Goal: Task Accomplishment & Management: Complete application form

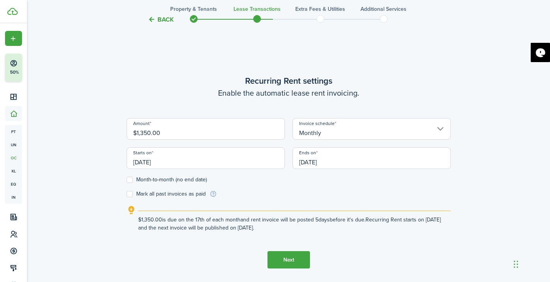
click at [285, 262] on button "Next" at bounding box center [289, 259] width 42 height 17
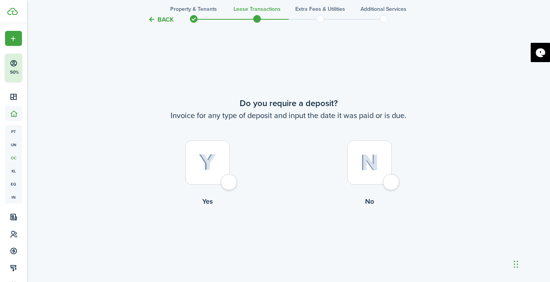
scroll to position [513, 0]
click at [229, 185] on div at bounding box center [207, 162] width 44 height 44
radio input "true"
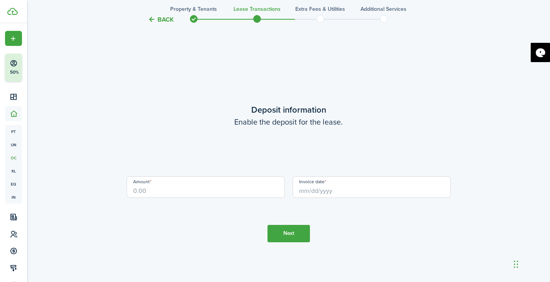
scroll to position [795, 0]
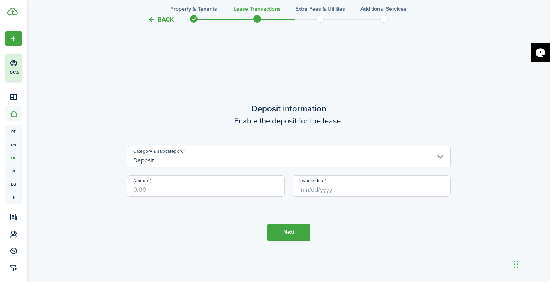
click at [226, 191] on input "Amount" at bounding box center [206, 186] width 158 height 22
click at [336, 191] on input "Invoice date" at bounding box center [372, 186] width 158 height 22
type input "$1,350.00"
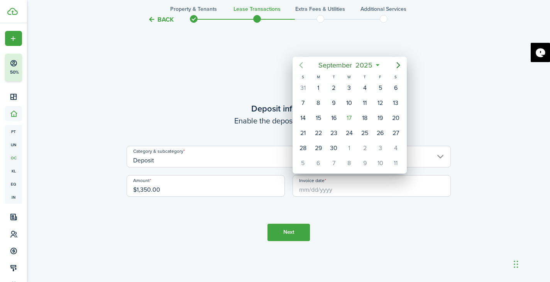
click at [300, 63] on icon "Previous page" at bounding box center [301, 65] width 9 height 9
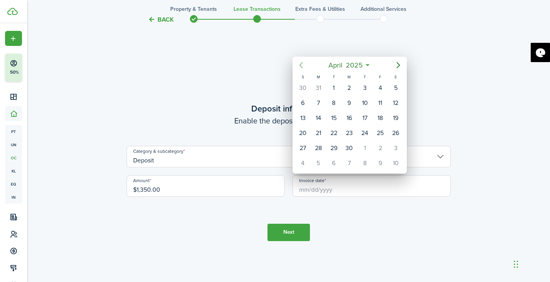
click at [300, 63] on icon "Previous page" at bounding box center [301, 65] width 9 height 9
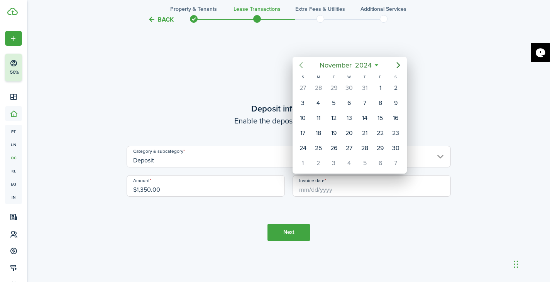
click at [300, 63] on icon "Previous page" at bounding box center [301, 65] width 9 height 9
click at [400, 66] on icon "Next page" at bounding box center [398, 65] width 9 height 9
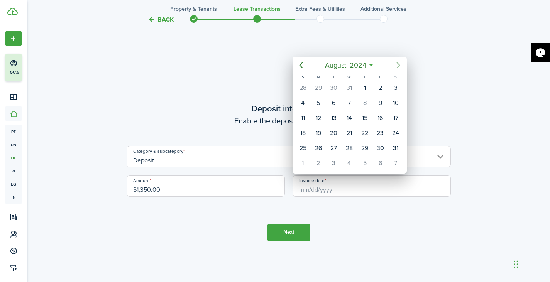
click at [400, 66] on icon "Next page" at bounding box center [398, 65] width 9 height 9
click at [367, 117] on div "17" at bounding box center [365, 118] width 12 height 12
type input "[DATE]"
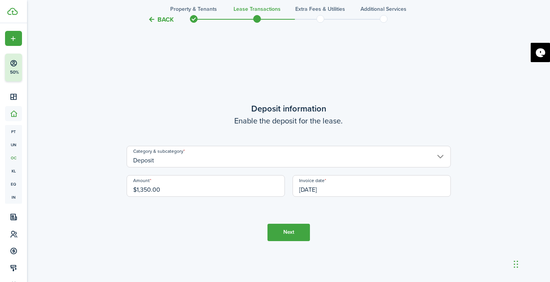
click at [294, 233] on button "Next" at bounding box center [289, 232] width 42 height 17
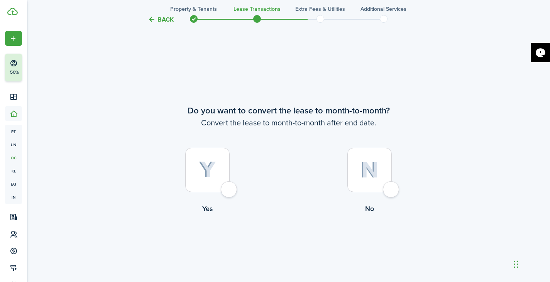
scroll to position [1078, 0]
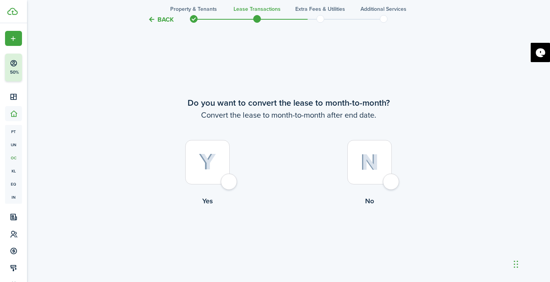
click at [230, 191] on label "Yes" at bounding box center [208, 175] width 162 height 70
radio input "true"
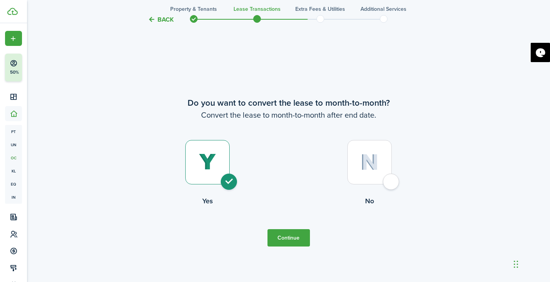
click at [292, 241] on button "Continue" at bounding box center [289, 237] width 42 height 17
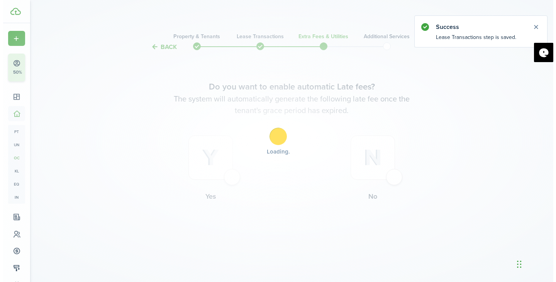
scroll to position [0, 0]
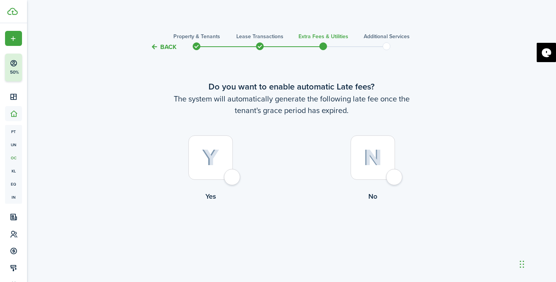
click at [233, 180] on div at bounding box center [211, 158] width 44 height 44
radio input "true"
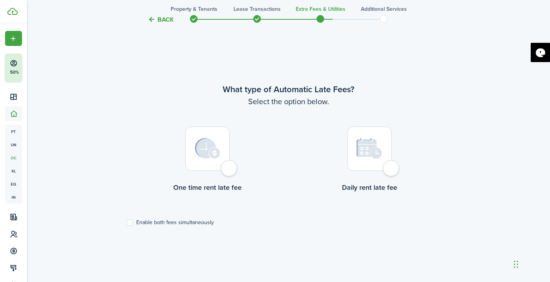
scroll to position [231, 0]
click at [374, 174] on label "Daily rent late fee" at bounding box center [370, 161] width 162 height 70
radio input "true"
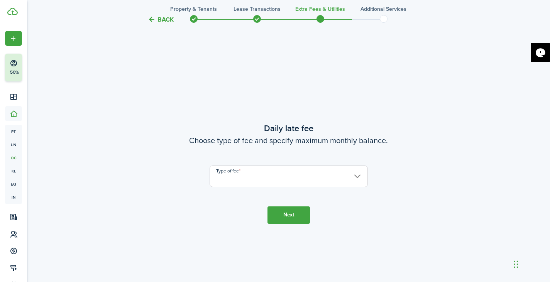
scroll to position [513, 0]
click at [344, 175] on input "Type of fee" at bounding box center [289, 176] width 158 height 22
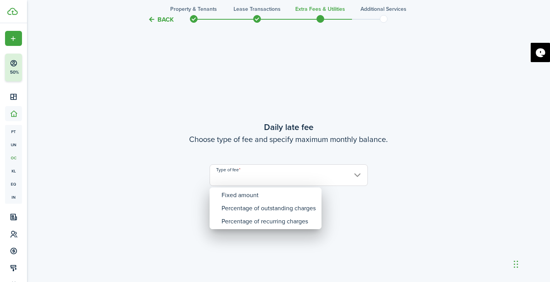
click at [153, 22] on div at bounding box center [275, 141] width 674 height 406
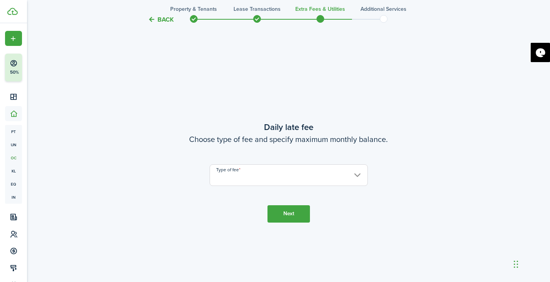
click at [153, 22] on button "Back" at bounding box center [161, 19] width 26 height 8
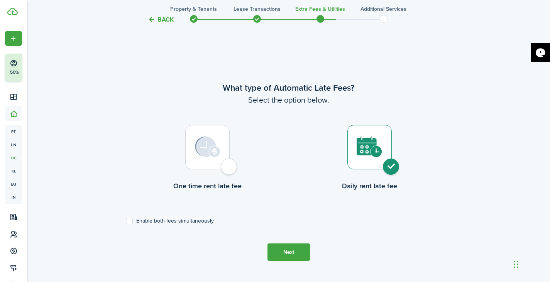
scroll to position [231, 0]
click at [223, 162] on div at bounding box center [207, 148] width 44 height 44
radio input "true"
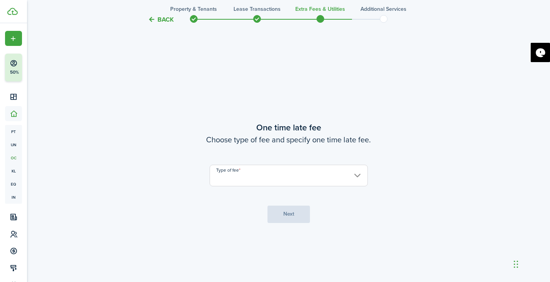
scroll to position [513, 0]
click at [286, 178] on input "Type of fee" at bounding box center [289, 176] width 158 height 22
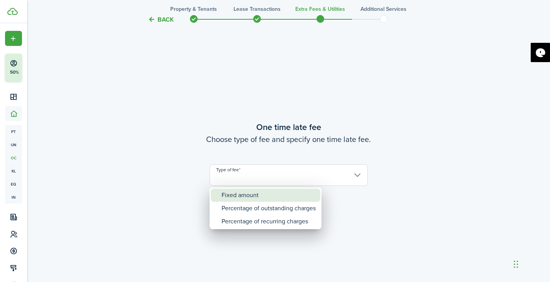
click at [275, 195] on div "Fixed amount" at bounding box center [269, 195] width 94 height 13
type input "Fixed amount"
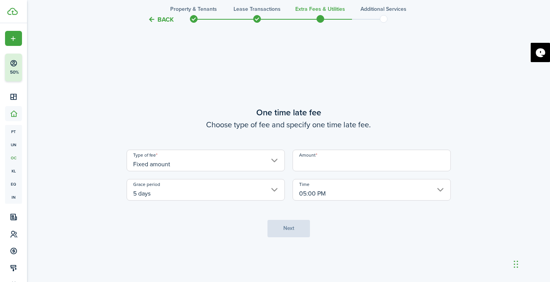
click at [327, 170] on input "Amount" at bounding box center [372, 161] width 158 height 22
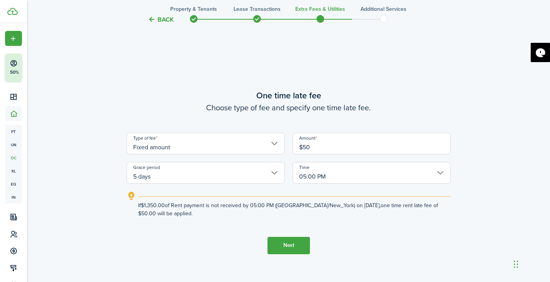
type input "$50.00"
click at [301, 245] on button "Next" at bounding box center [289, 245] width 42 height 17
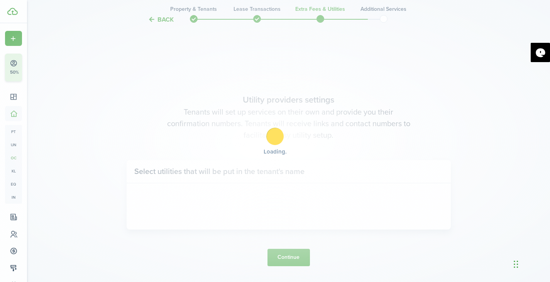
scroll to position [795, 0]
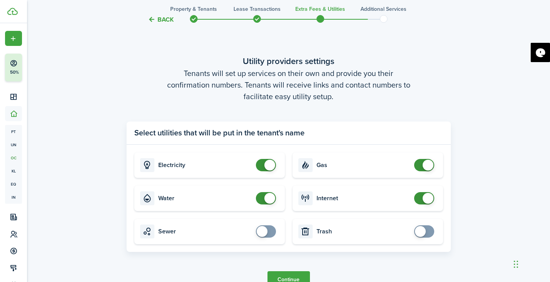
click at [290, 279] on button "Continue" at bounding box center [289, 280] width 42 height 17
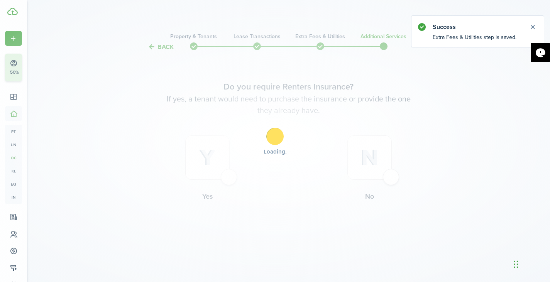
scroll to position [0, 0]
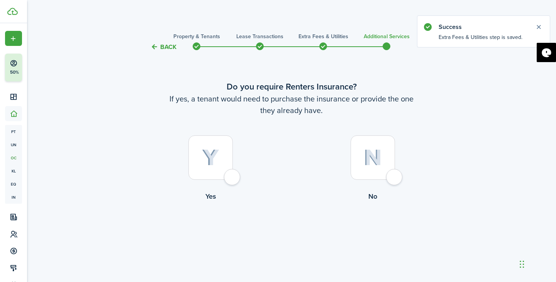
click at [382, 171] on div at bounding box center [373, 158] width 44 height 44
radio input "true"
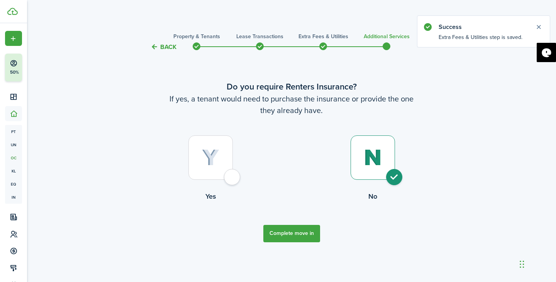
click at [300, 236] on button "Complete move in" at bounding box center [291, 233] width 57 height 17
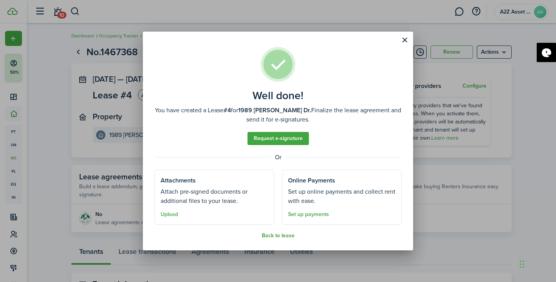
click at [285, 236] on button "Back to lease" at bounding box center [278, 236] width 33 height 6
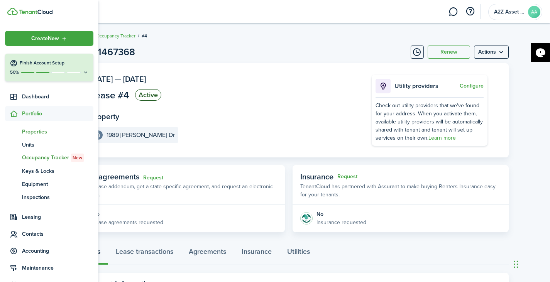
click at [39, 129] on span "Properties" at bounding box center [57, 132] width 71 height 8
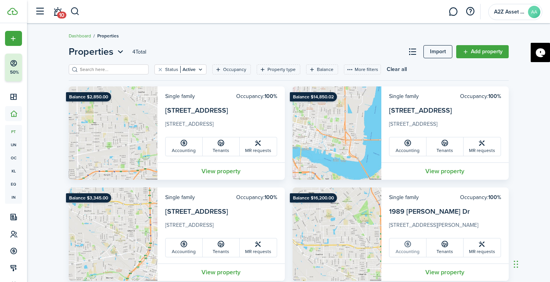
click at [411, 248] on icon at bounding box center [408, 245] width 8 height 8
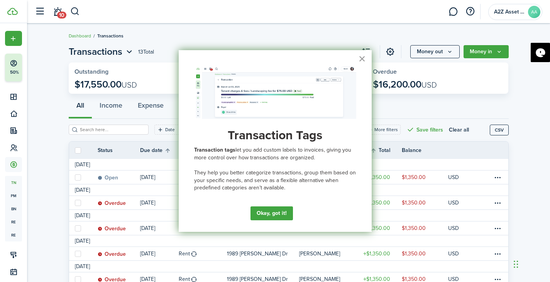
click at [362, 62] on button "×" at bounding box center [362, 59] width 7 height 12
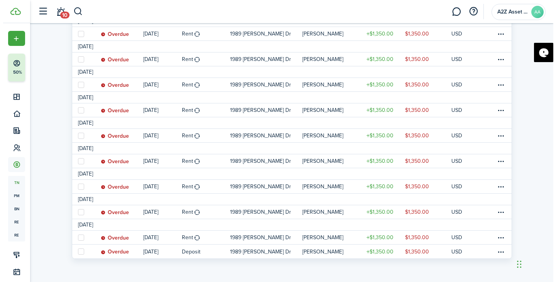
scroll to position [222, 0]
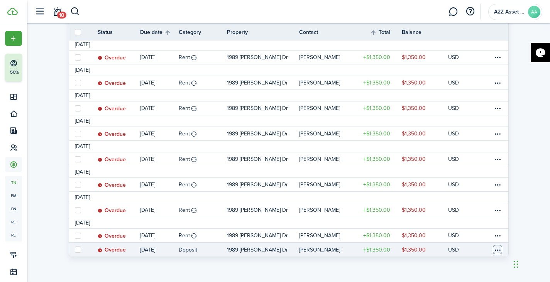
click at [498, 251] on table-menu-btn-icon at bounding box center [497, 249] width 9 height 9
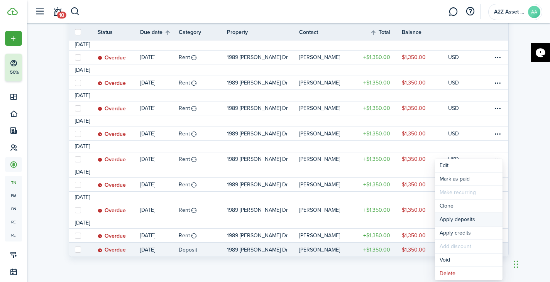
click at [474, 219] on button "Apply deposits" at bounding box center [469, 219] width 68 height 13
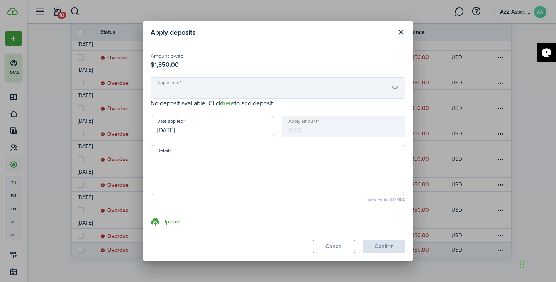
click at [219, 86] on mbsc-scroller "Apply from" at bounding box center [278, 88] width 255 height 22
click at [281, 90] on mbsc-scroller "Apply from" at bounding box center [278, 88] width 255 height 22
click at [389, 87] on mbsc-scroller "Apply from" at bounding box center [278, 88] width 255 height 22
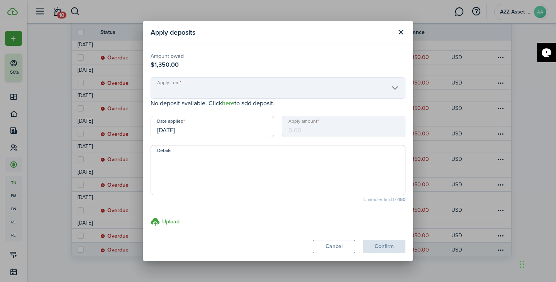
click at [389, 87] on mbsc-scroller "Apply from" at bounding box center [278, 88] width 255 height 22
click at [342, 248] on button "Cancel" at bounding box center [334, 246] width 42 height 13
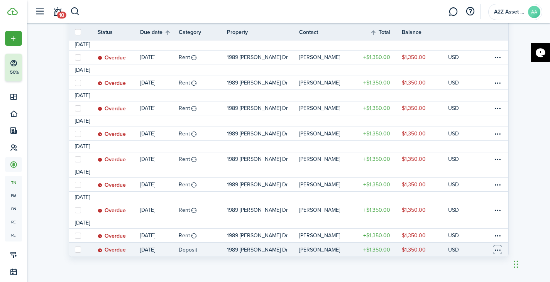
click at [496, 252] on table-menu-btn-icon "Open menu" at bounding box center [497, 249] width 9 height 9
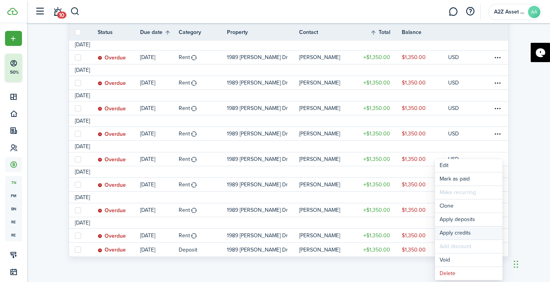
click at [471, 231] on button "Apply credits" at bounding box center [469, 233] width 68 height 13
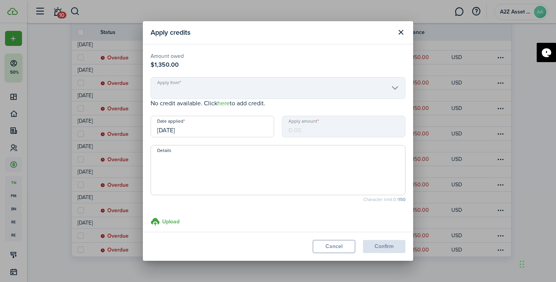
click at [295, 95] on mbsc-scroller "Apply from" at bounding box center [278, 88] width 255 height 22
click at [335, 248] on button "Cancel" at bounding box center [334, 246] width 42 height 13
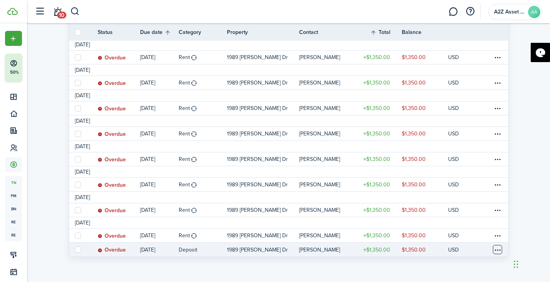
click at [498, 250] on table-menu-btn-icon "Open menu" at bounding box center [497, 249] width 9 height 9
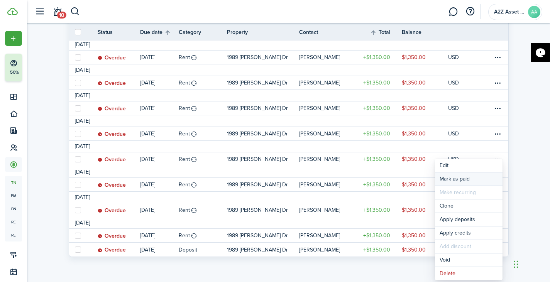
click at [459, 179] on link "Mark as paid" at bounding box center [469, 179] width 68 height 13
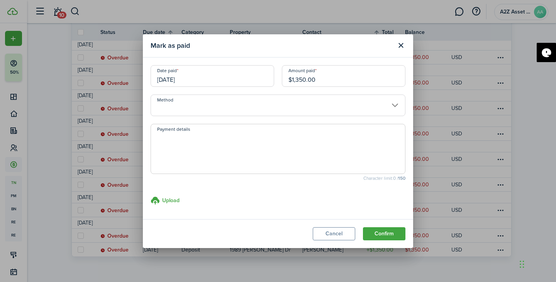
click at [243, 106] on input "Method" at bounding box center [278, 106] width 255 height 22
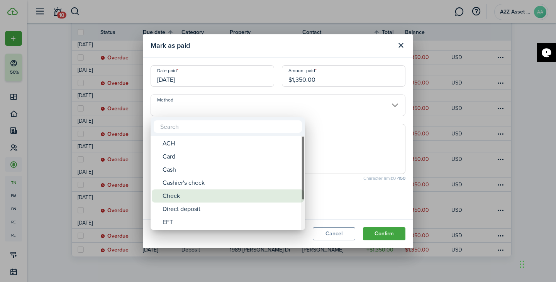
click at [225, 194] on div "Check" at bounding box center [231, 196] width 137 height 13
type input "Check"
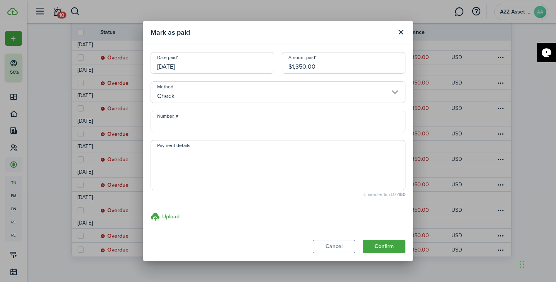
click at [217, 168] on textarea "Payment details" at bounding box center [278, 167] width 254 height 37
click at [215, 64] on input "[DATE]" at bounding box center [213, 63] width 124 height 22
type textarea "Paid by Agency"
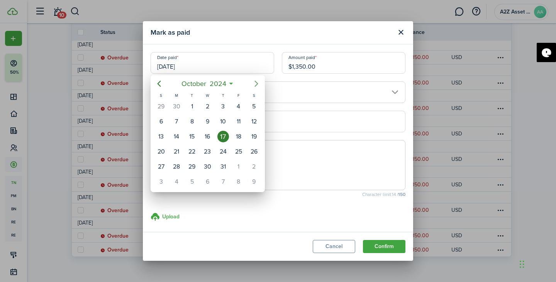
click at [256, 84] on icon "Next page" at bounding box center [256, 83] width 9 height 9
click at [240, 107] on div "1" at bounding box center [239, 107] width 12 height 12
type input "[DATE]"
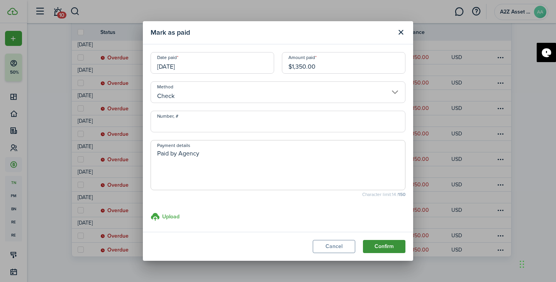
click at [385, 250] on button "Confirm" at bounding box center [384, 246] width 42 height 13
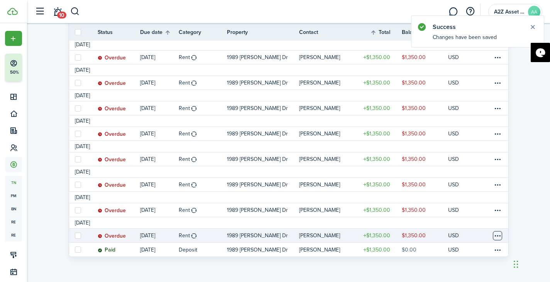
click at [498, 237] on table-menu-btn-icon at bounding box center [497, 235] width 9 height 9
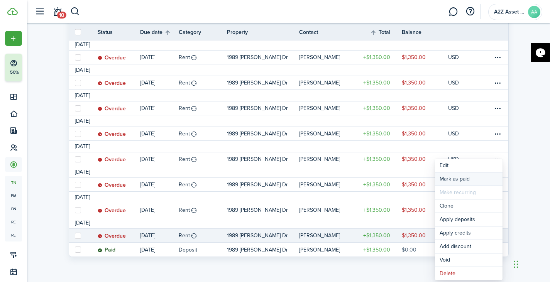
click at [455, 179] on link "Mark as paid" at bounding box center [469, 179] width 68 height 13
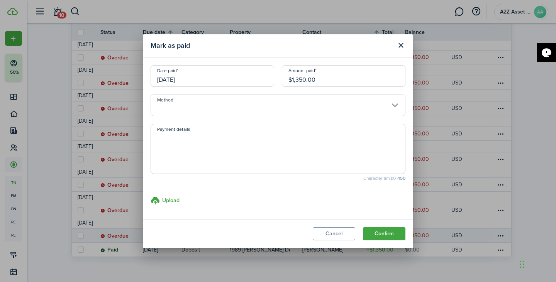
click at [223, 77] on input "[DATE]" at bounding box center [213, 76] width 124 height 22
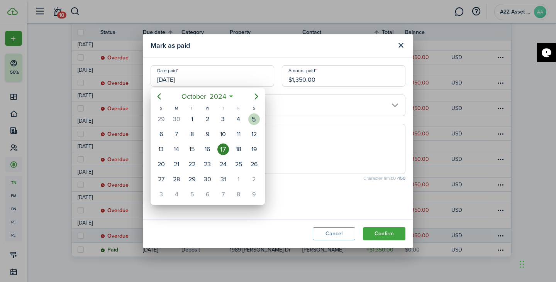
click at [254, 121] on div "5" at bounding box center [254, 120] width 12 height 12
type input "[DATE]"
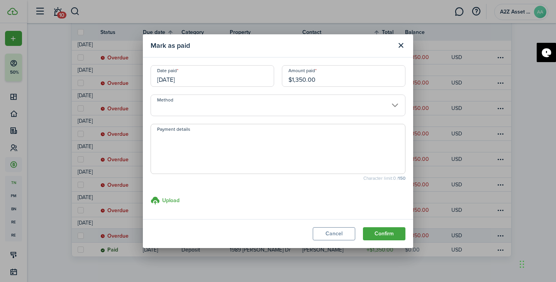
click at [287, 106] on input "Method" at bounding box center [278, 106] width 255 height 22
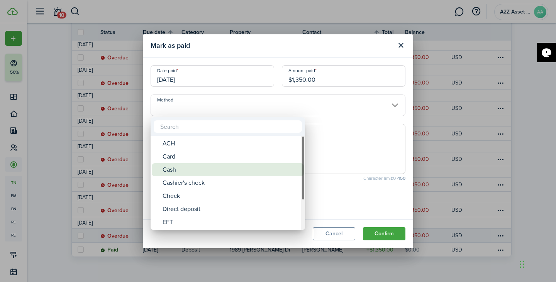
click at [227, 165] on div "Cash" at bounding box center [231, 169] width 137 height 13
type input "Cash"
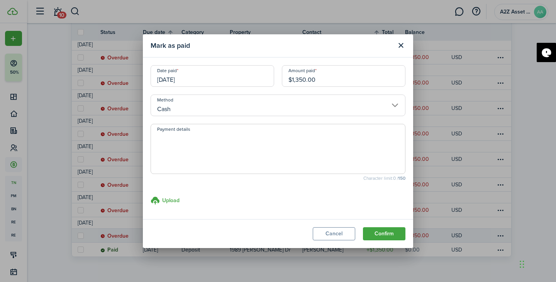
click at [316, 78] on input "$1,350.00" at bounding box center [344, 76] width 124 height 22
type input "$300.00"
click at [332, 168] on textarea "Payment details" at bounding box center [278, 151] width 254 height 37
type textarea "Paid in Advance"
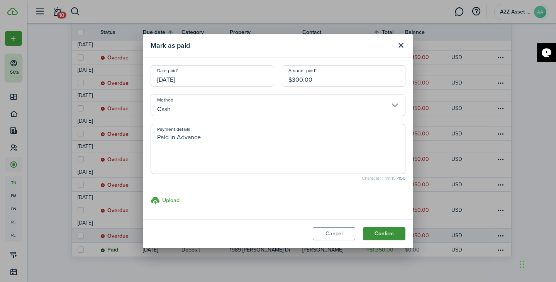
click at [386, 236] on button "Confirm" at bounding box center [384, 234] width 42 height 13
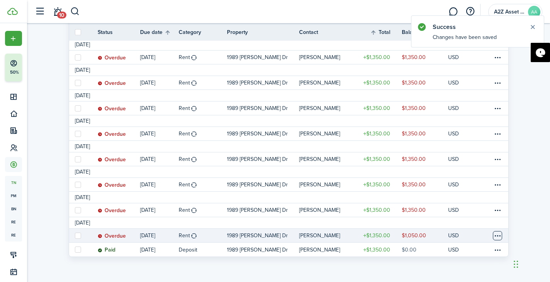
click at [499, 237] on table-menu-btn-icon at bounding box center [497, 235] width 9 height 9
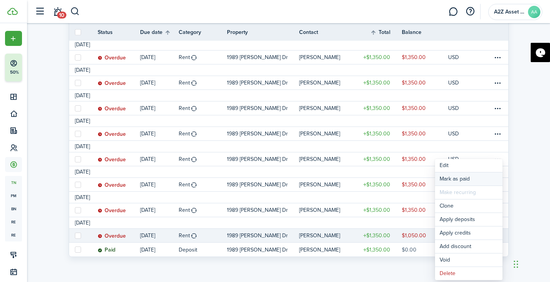
click at [457, 178] on link "Mark as paid" at bounding box center [469, 179] width 68 height 13
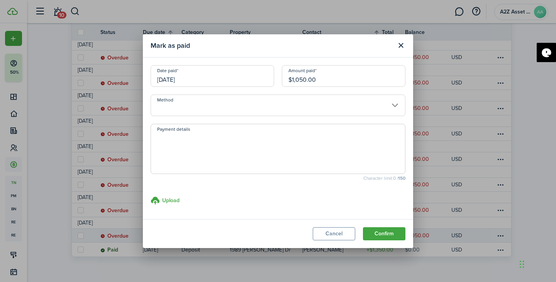
click at [304, 80] on input "$1,050.00" at bounding box center [344, 76] width 124 height 22
click at [282, 113] on input "Method" at bounding box center [278, 106] width 255 height 22
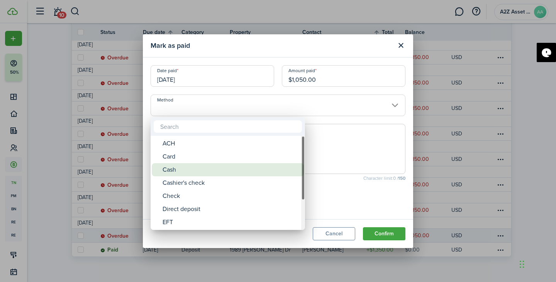
click at [236, 167] on div "Cash" at bounding box center [231, 169] width 137 height 13
type input "Cash"
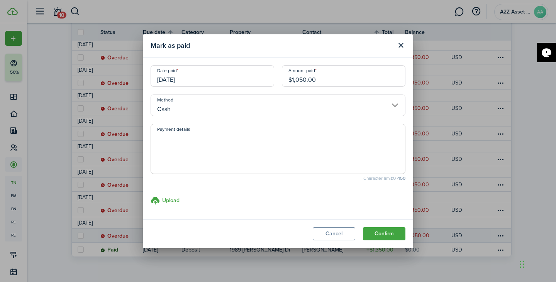
click at [240, 156] on textarea "Payment details" at bounding box center [278, 151] width 254 height 37
type textarea "Paid the balance"
click at [379, 235] on button "Confirm" at bounding box center [384, 234] width 42 height 13
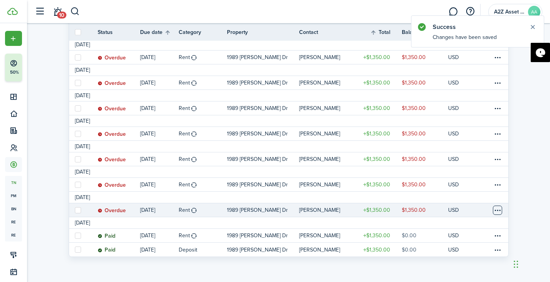
click at [500, 209] on table-menu-btn-icon at bounding box center [497, 210] width 9 height 9
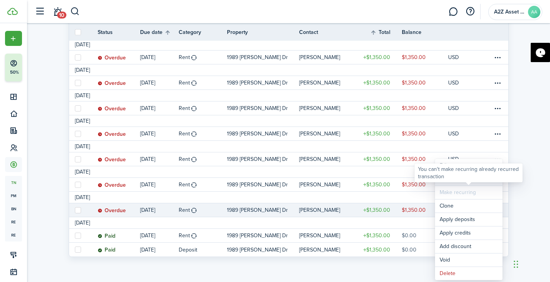
click at [452, 184] on link "Mark as paid" at bounding box center [469, 179] width 68 height 13
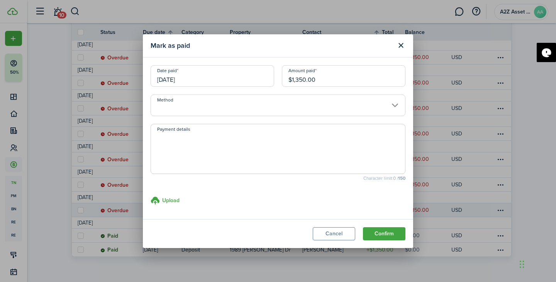
click at [228, 80] on input "[DATE]" at bounding box center [213, 76] width 124 height 22
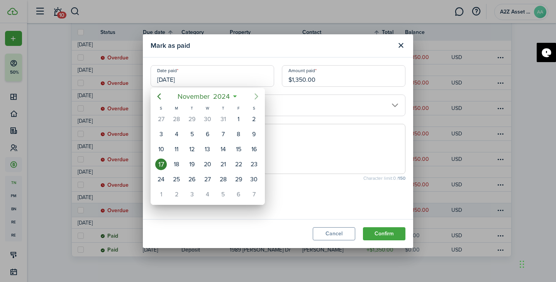
click at [258, 99] on icon "Next page" at bounding box center [256, 96] width 9 height 9
click at [172, 180] on div "30" at bounding box center [177, 180] width 12 height 12
type input "[DATE]"
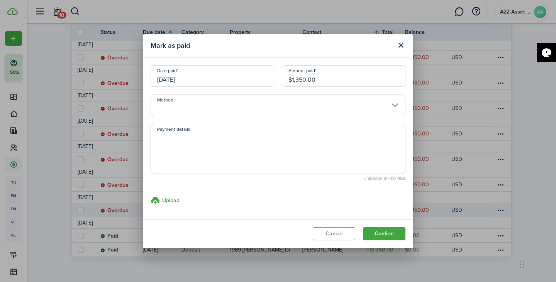
click at [323, 78] on input "$1,350.00" at bounding box center [344, 76] width 124 height 22
click at [287, 113] on input "Method" at bounding box center [278, 106] width 255 height 22
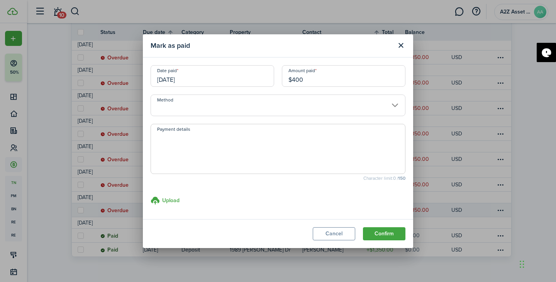
type input "$400.00"
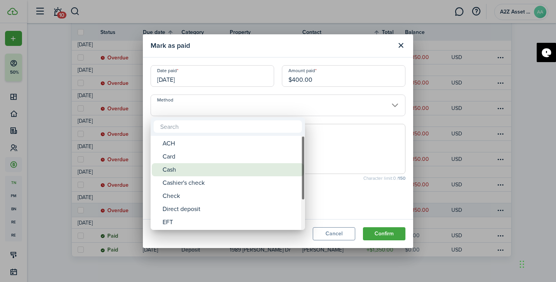
click at [252, 169] on div "Cash" at bounding box center [231, 169] width 137 height 13
type input "Cash"
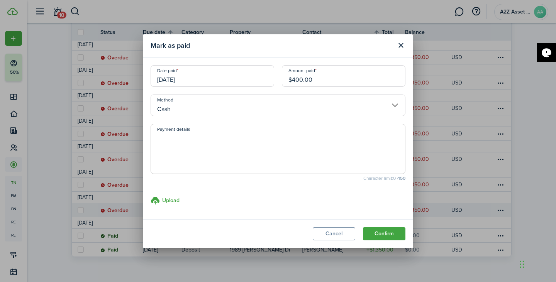
click at [246, 155] on textarea "Payment details" at bounding box center [278, 151] width 254 height 37
type textarea "Paid"
click at [389, 233] on button "Confirm" at bounding box center [384, 234] width 42 height 13
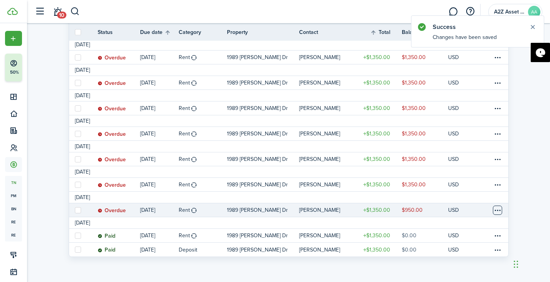
click at [497, 211] on table-menu-btn-icon at bounding box center [497, 210] width 9 height 9
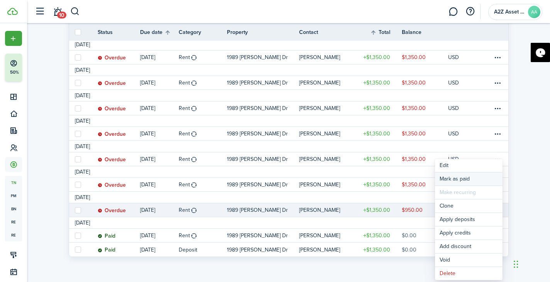
click at [457, 180] on link "Mark as paid" at bounding box center [469, 179] width 68 height 13
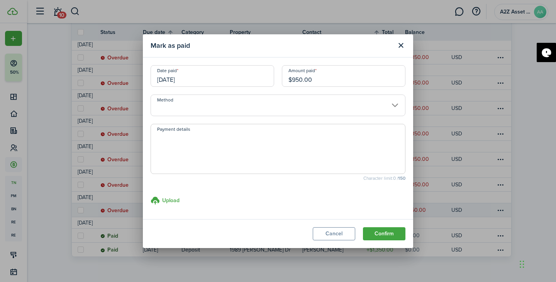
click at [245, 78] on input "[DATE]" at bounding box center [213, 76] width 124 height 22
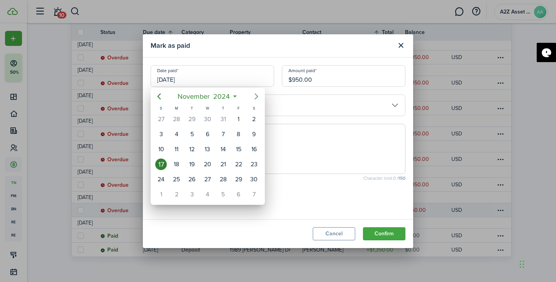
click at [253, 98] on icon "Next page" at bounding box center [256, 96] width 9 height 9
click at [225, 134] on div "9" at bounding box center [223, 135] width 12 height 12
type input "[DATE]"
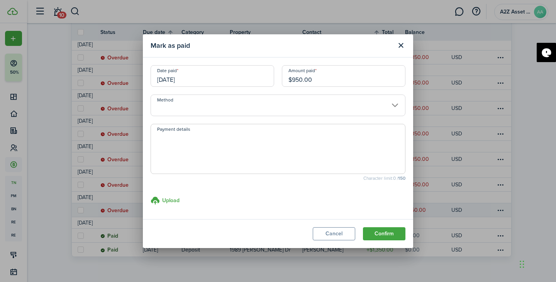
click at [322, 80] on input "$950.00" at bounding box center [344, 76] width 124 height 22
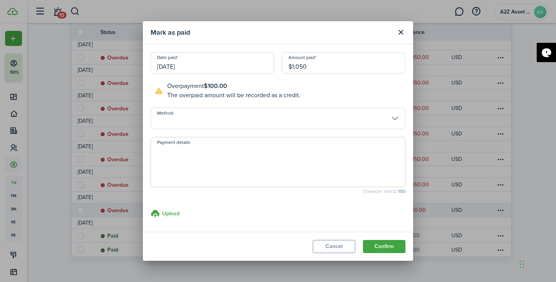
click at [355, 123] on input "Method" at bounding box center [278, 119] width 255 height 22
type input "$1,050.00"
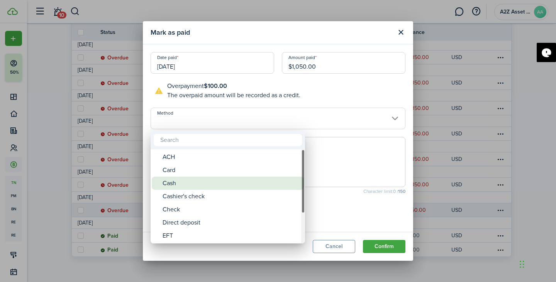
click at [260, 181] on div "Cash" at bounding box center [231, 183] width 137 height 13
type input "Cash"
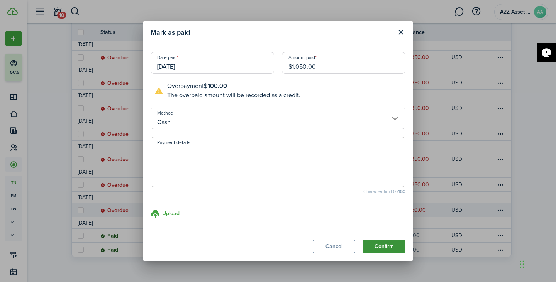
click at [376, 248] on button "Confirm" at bounding box center [384, 246] width 42 height 13
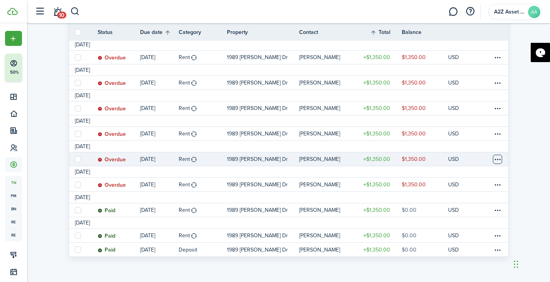
click at [499, 158] on table-menu-btn-icon at bounding box center [497, 159] width 9 height 9
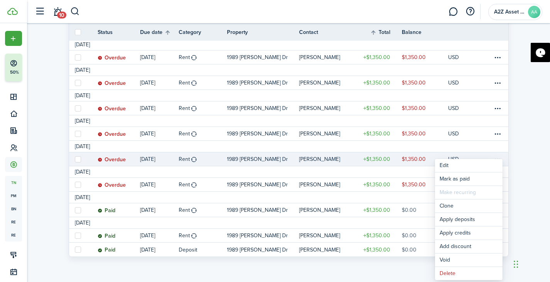
click at [534, 177] on invoice-list "Transactions 13 Total Money out Money in Outstanding $17,550.00 USD Paid $0.00 …" at bounding box center [288, 42] width 523 height 446
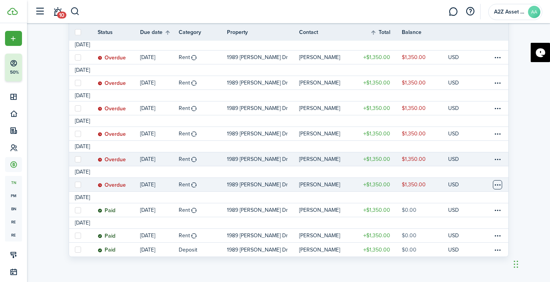
click at [497, 185] on table-menu-btn-icon at bounding box center [497, 184] width 9 height 9
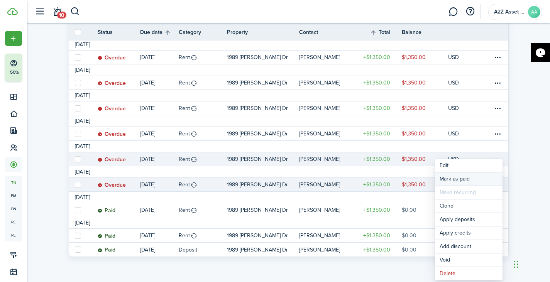
click at [459, 180] on link "Mark as paid" at bounding box center [469, 179] width 68 height 13
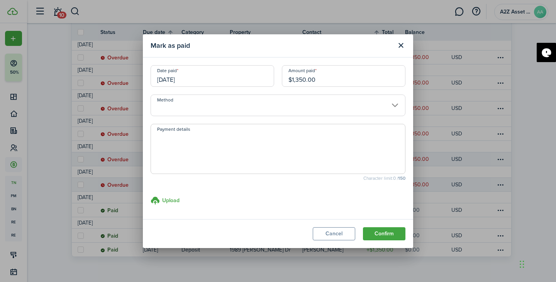
click at [260, 80] on input "[DATE]" at bounding box center [213, 76] width 124 height 22
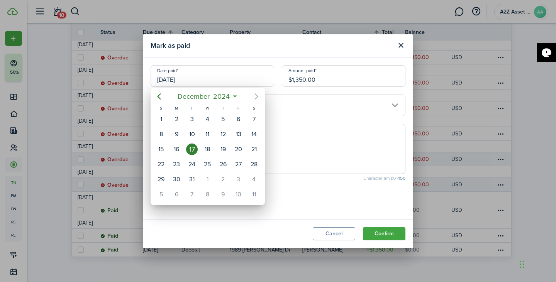
click at [255, 98] on icon "Next page" at bounding box center [256, 96] width 9 height 9
click at [238, 163] on div "24" at bounding box center [239, 165] width 12 height 12
type input "[DATE]"
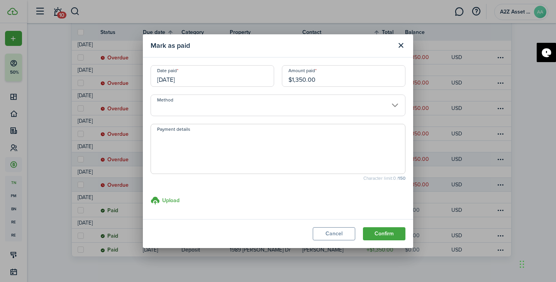
click at [270, 110] on input "Method" at bounding box center [278, 106] width 255 height 22
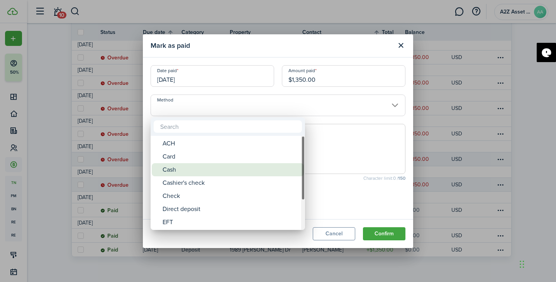
click at [248, 166] on div "Cash" at bounding box center [231, 169] width 137 height 13
type input "Cash"
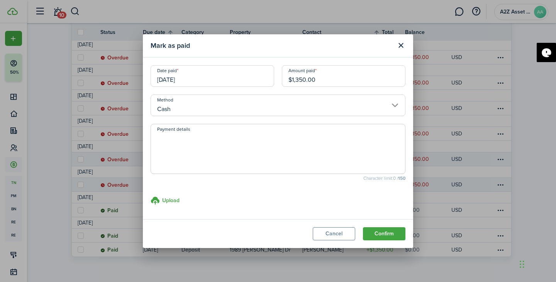
click at [262, 162] on textarea "Payment details" at bounding box center [278, 151] width 254 height 37
type textarea "Paid"
click at [381, 234] on button "Confirm" at bounding box center [384, 234] width 42 height 13
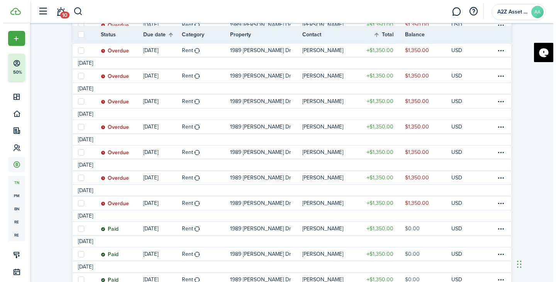
scroll to position [183, 0]
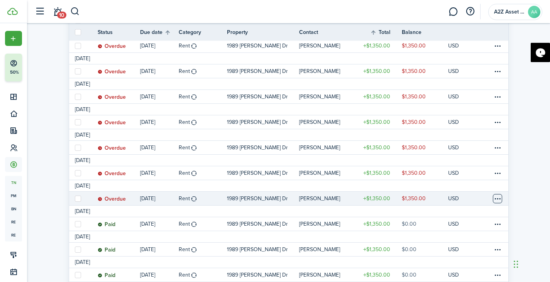
click at [496, 197] on table-menu-btn-icon at bounding box center [497, 198] width 9 height 9
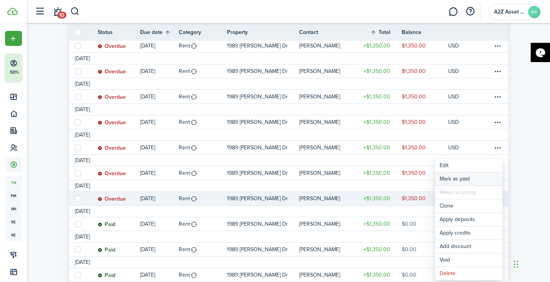
click at [461, 179] on link "Mark as paid" at bounding box center [469, 179] width 68 height 13
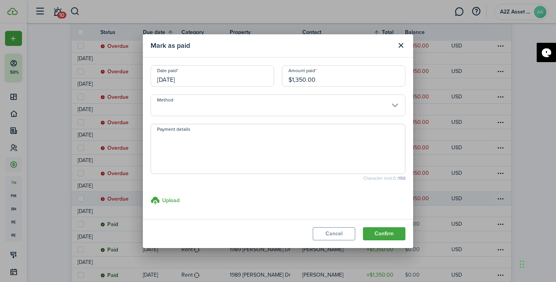
click at [245, 84] on input "[DATE]" at bounding box center [213, 76] width 124 height 22
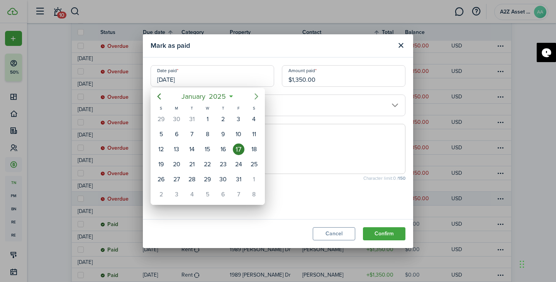
click at [250, 99] on mbsc-button "Next page" at bounding box center [256, 96] width 15 height 15
click at [235, 162] on div "21" at bounding box center [239, 165] width 12 height 12
type input "[DATE]"
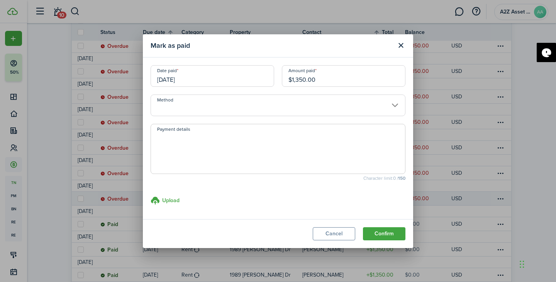
click at [271, 116] on modal-body "Date paid [DATE] Amount paid $1,350.00 Method Payment details Character limit: …" at bounding box center [278, 139] width 270 height 162
click at [274, 113] on input "Method" at bounding box center [278, 106] width 255 height 22
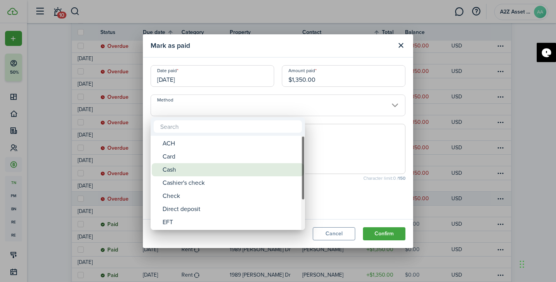
click at [248, 166] on div "Cash" at bounding box center [231, 169] width 137 height 13
type input "Cash"
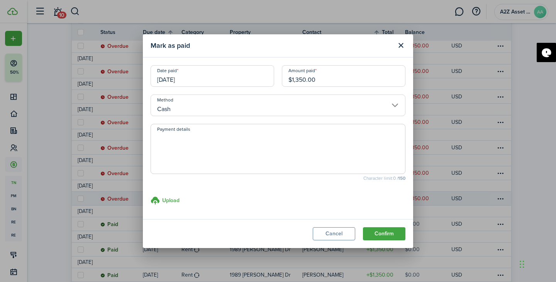
click at [251, 159] on textarea "Payment details" at bounding box center [278, 151] width 254 height 37
type textarea "Paid"
click at [386, 236] on button "Confirm" at bounding box center [384, 234] width 42 height 13
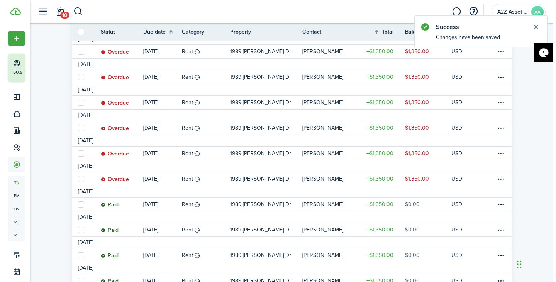
scroll to position [180, 0]
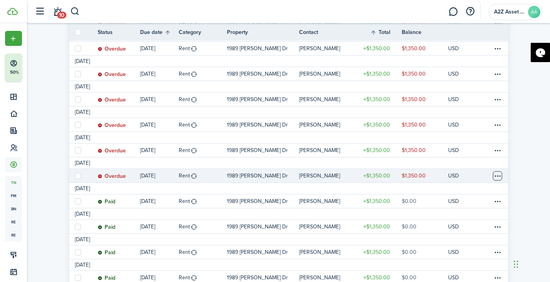
click at [497, 174] on table-menu-btn-icon at bounding box center [497, 176] width 9 height 9
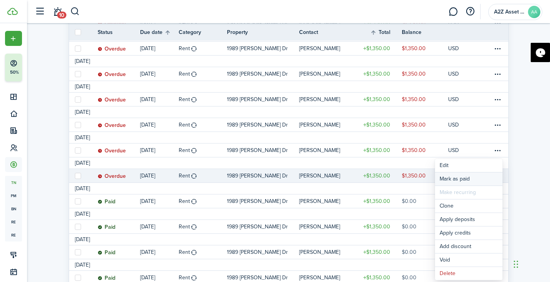
click at [462, 180] on link "Mark as paid" at bounding box center [469, 179] width 68 height 13
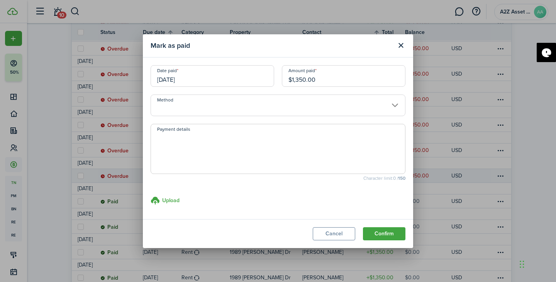
click at [228, 79] on input "[DATE]" at bounding box center [213, 76] width 124 height 22
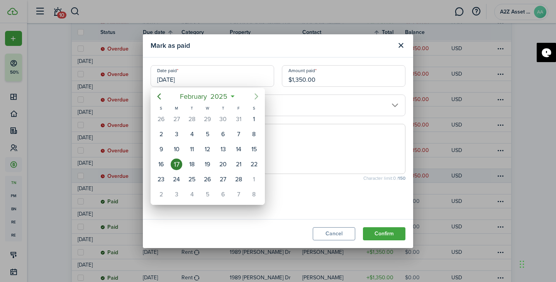
click at [253, 98] on icon "Next page" at bounding box center [256, 96] width 9 height 9
click at [239, 121] on div "4" at bounding box center [239, 120] width 12 height 12
type input "[DATE]"
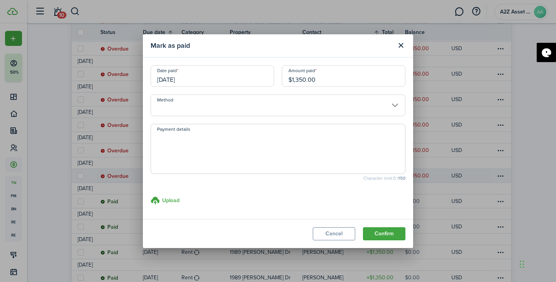
click at [316, 82] on input "$1,350.00" at bounding box center [344, 76] width 124 height 22
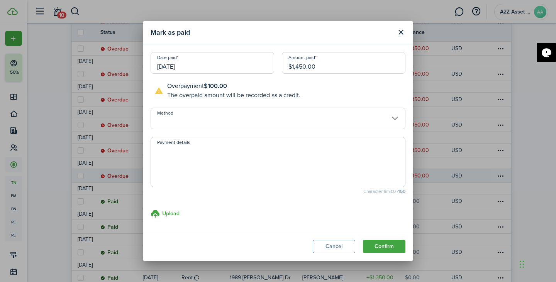
click at [288, 122] on input "Method" at bounding box center [278, 119] width 255 height 22
type input "$1,450.00"
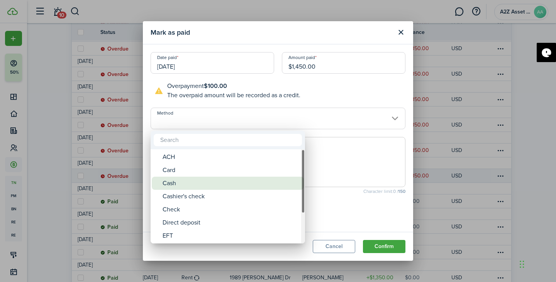
click at [255, 178] on div "Cash" at bounding box center [231, 183] width 137 height 13
type input "Cash"
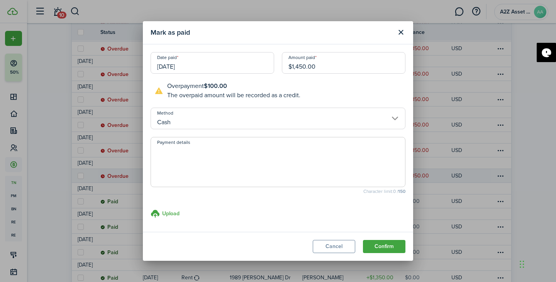
click at [316, 169] on textarea "Payment details" at bounding box center [278, 164] width 254 height 37
type textarea "Paid"
click at [384, 249] on button "Confirm" at bounding box center [384, 246] width 42 height 13
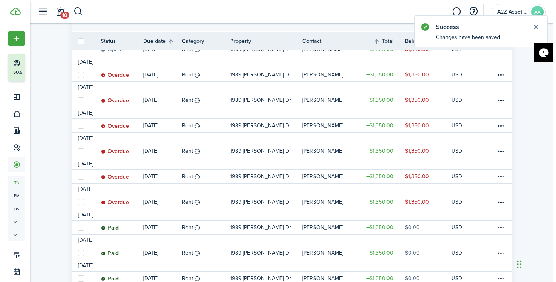
scroll to position [150, 0]
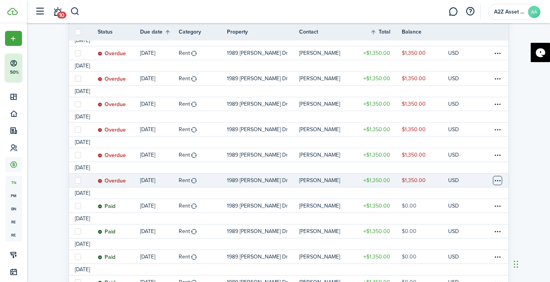
click at [502, 178] on table-menu-btn-icon at bounding box center [497, 180] width 9 height 9
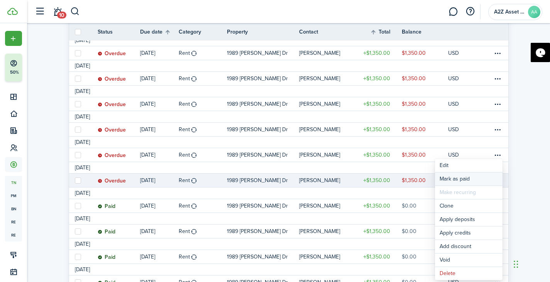
click at [481, 176] on link "Mark as paid" at bounding box center [469, 179] width 68 height 13
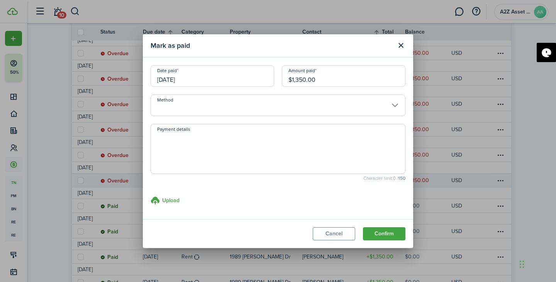
click at [237, 79] on input "[DATE]" at bounding box center [213, 76] width 124 height 22
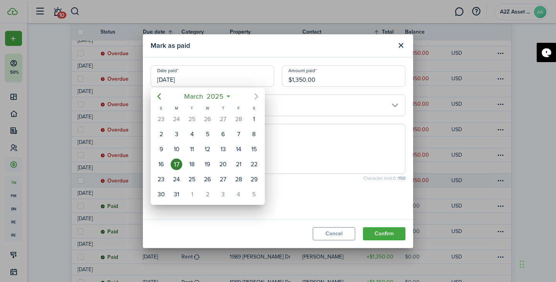
click at [253, 95] on icon "Next page" at bounding box center [256, 96] width 9 height 9
click at [239, 123] on div "2" at bounding box center [239, 120] width 12 height 12
type input "[DATE]"
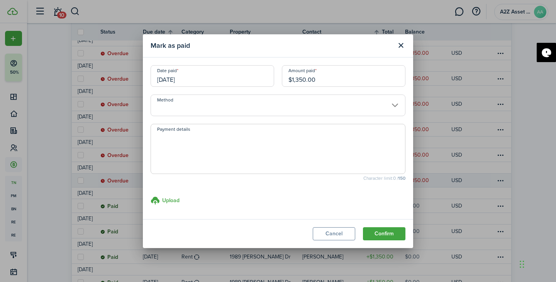
click at [333, 78] on input "$1,350.00" at bounding box center [344, 76] width 124 height 22
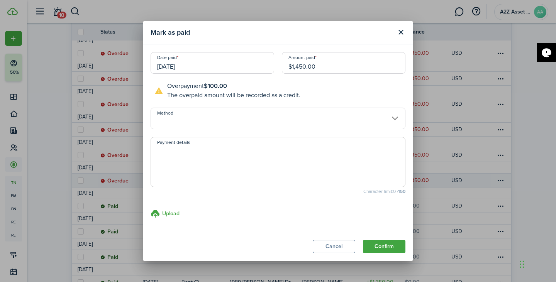
click at [316, 122] on input "Method" at bounding box center [278, 119] width 255 height 22
type input "$1,450.00"
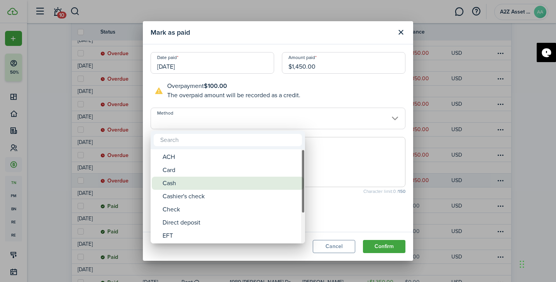
click at [292, 182] on div "Cash" at bounding box center [231, 183] width 137 height 13
type input "Cash"
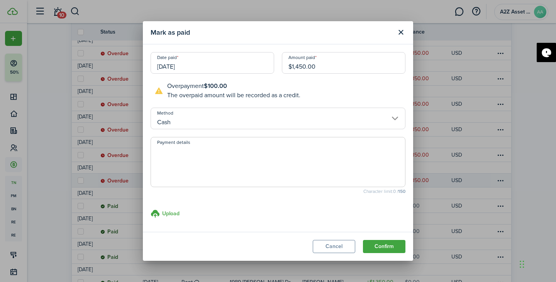
click at [298, 180] on textarea "Payment details" at bounding box center [278, 164] width 254 height 37
type textarea "Paid"
click at [380, 251] on button "Confirm" at bounding box center [384, 246] width 42 height 13
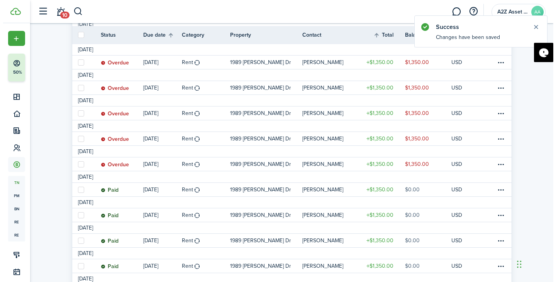
scroll to position [143, 0]
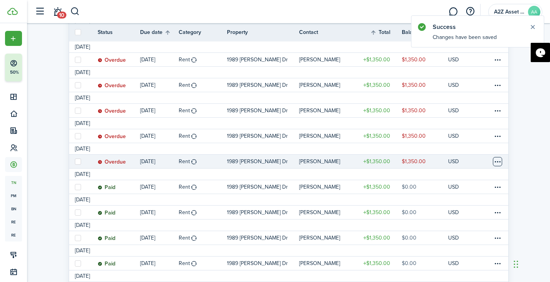
click at [500, 163] on table-menu-btn-icon at bounding box center [497, 161] width 9 height 9
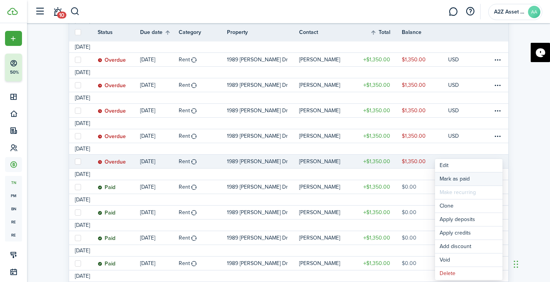
click at [443, 179] on link "Mark as paid" at bounding box center [469, 179] width 68 height 13
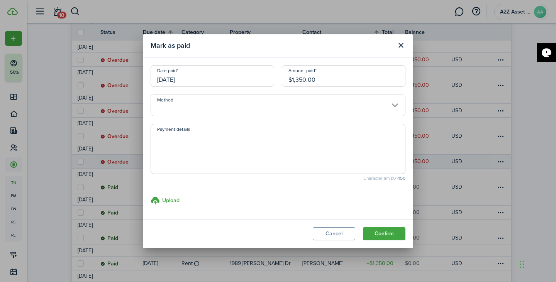
click at [232, 80] on input "[DATE]" at bounding box center [213, 76] width 124 height 22
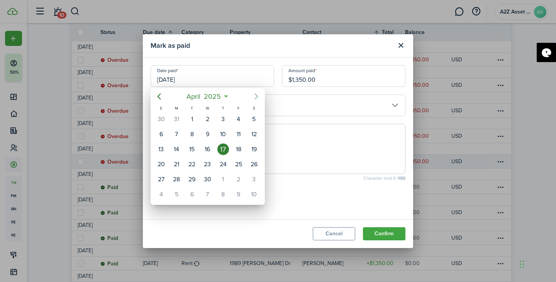
click at [256, 98] on icon "Next page" at bounding box center [256, 96] width 3 height 6
click at [239, 119] on div "6" at bounding box center [239, 120] width 12 height 12
type input "[DATE]"
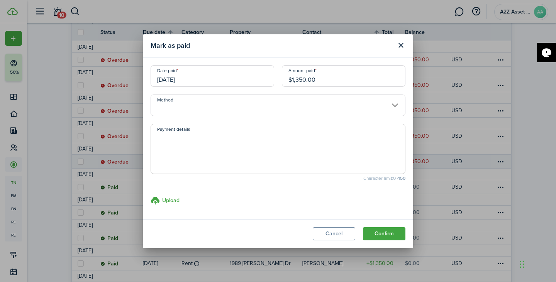
click at [328, 79] on input "$1,350.00" at bounding box center [344, 76] width 124 height 22
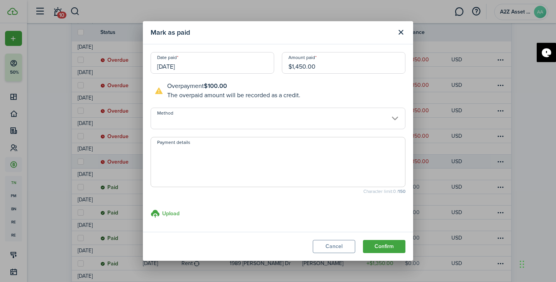
click at [306, 124] on input "Method" at bounding box center [278, 119] width 255 height 22
type input "$1,450.00"
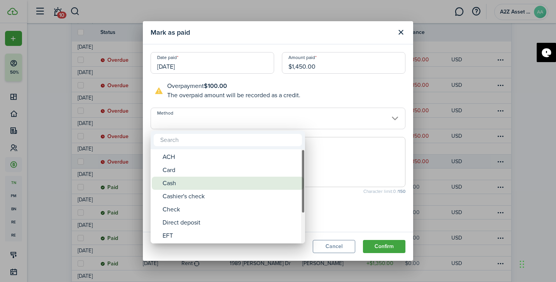
click at [275, 180] on div "Cash" at bounding box center [231, 183] width 137 height 13
type input "Cash"
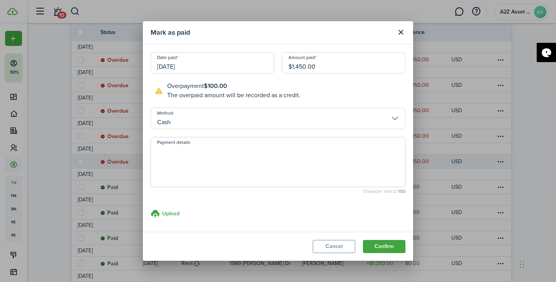
click at [268, 169] on textarea "Payment details" at bounding box center [278, 164] width 254 height 37
type textarea "Paid"
click at [380, 243] on button "Confirm" at bounding box center [384, 246] width 42 height 13
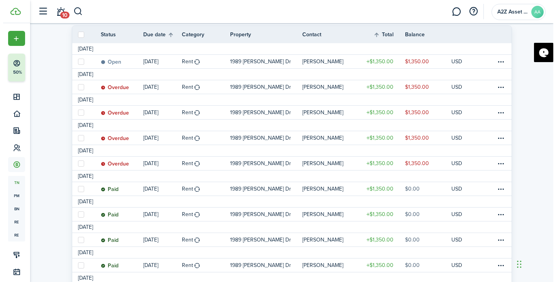
scroll to position [118, 0]
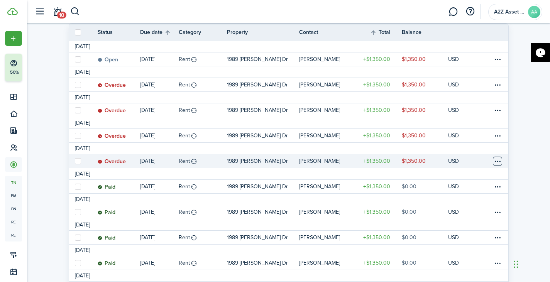
click at [496, 163] on table-menu-btn-icon at bounding box center [497, 161] width 9 height 9
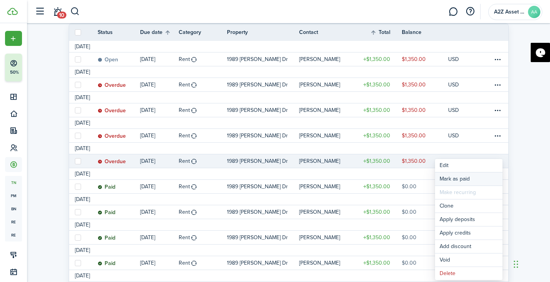
click at [472, 182] on link "Mark as paid" at bounding box center [469, 179] width 68 height 13
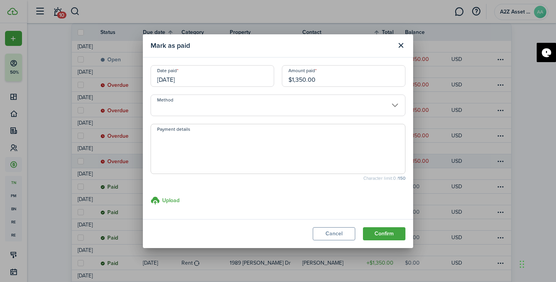
click at [234, 76] on input "[DATE]" at bounding box center [213, 76] width 124 height 22
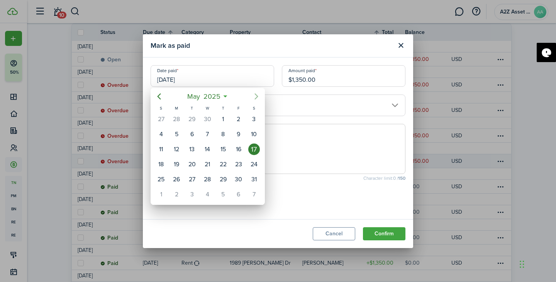
click at [258, 99] on icon "Next page" at bounding box center [256, 96] width 9 height 9
click at [193, 161] on div "22" at bounding box center [192, 165] width 12 height 12
type input "[DATE]"
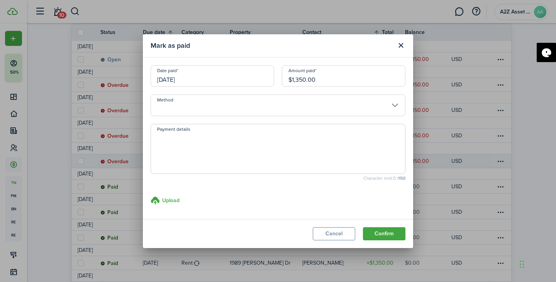
click at [281, 108] on input "Method" at bounding box center [278, 106] width 255 height 22
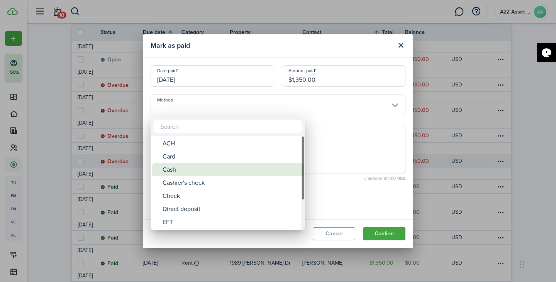
click at [250, 168] on div "Cash" at bounding box center [231, 169] width 137 height 13
type input "Cash"
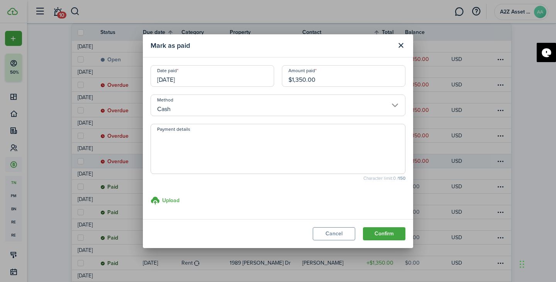
click at [258, 158] on textarea "Payment details" at bounding box center [278, 151] width 254 height 37
type textarea "Paid"
click at [383, 240] on button "Confirm" at bounding box center [384, 234] width 42 height 13
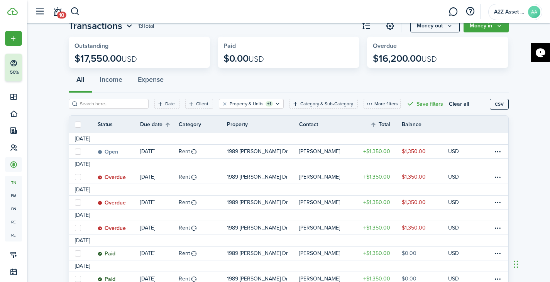
scroll to position [0, 0]
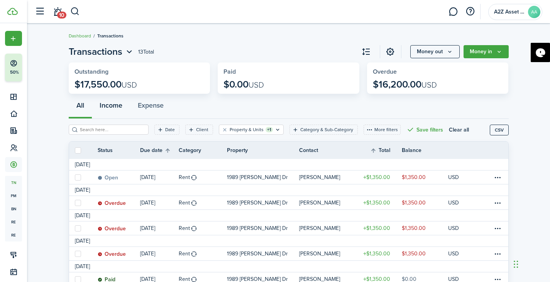
click at [112, 105] on button "Income" at bounding box center [111, 107] width 38 height 23
click at [78, 108] on button "All" at bounding box center [80, 107] width 23 height 23
click at [480, 53] on button "Money in" at bounding box center [486, 51] width 45 height 13
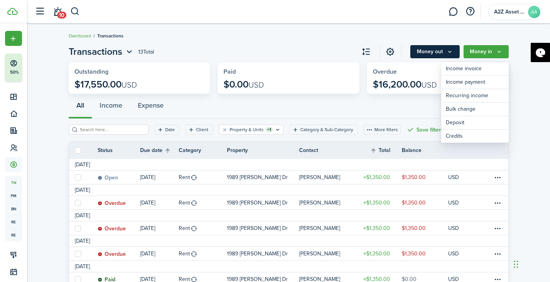
click at [446, 51] on button "Money out" at bounding box center [435, 51] width 49 height 13
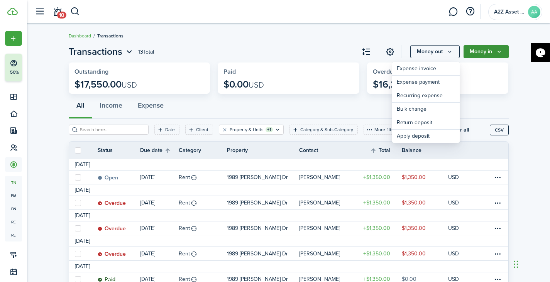
click at [486, 54] on button "Money in" at bounding box center [486, 51] width 45 height 13
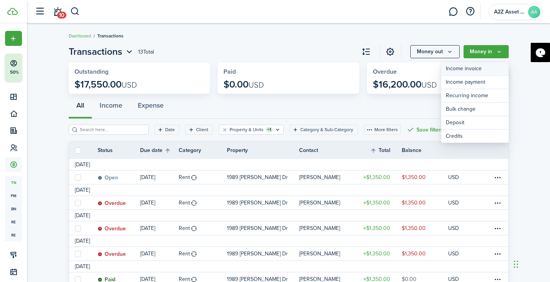
click at [479, 68] on link "Income invoice" at bounding box center [476, 69] width 68 height 14
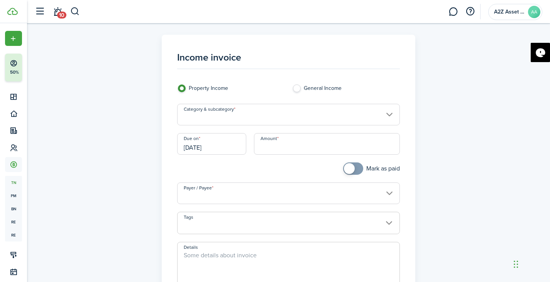
click at [314, 122] on input "Category & subcategory" at bounding box center [288, 115] width 223 height 22
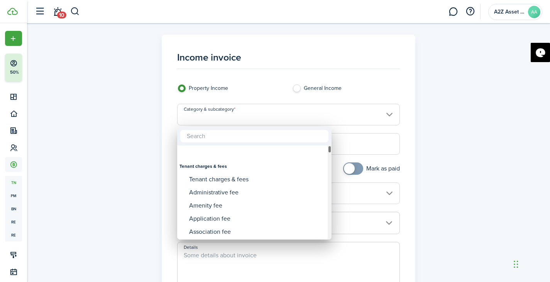
drag, startPoint x: 329, startPoint y: 148, endPoint x: 325, endPoint y: 139, distance: 9.5
click at [325, 139] on div "Tenant charges & fees Tenant charges & fees Administrative fee Amenity fee Appl…" at bounding box center [254, 183] width 155 height 113
click at [300, 137] on input "text" at bounding box center [254, 136] width 148 height 12
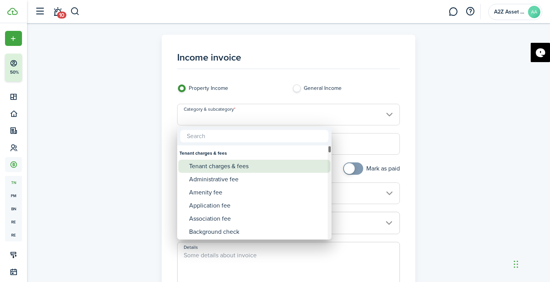
click at [254, 163] on div "Tenant charges & fees" at bounding box center [257, 166] width 137 height 13
type input "Tenant charges & fees"
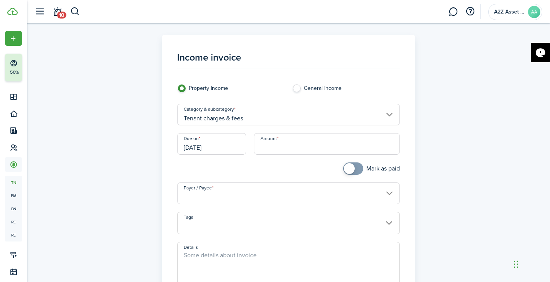
click at [262, 114] on input "Tenant charges & fees" at bounding box center [288, 115] width 223 height 22
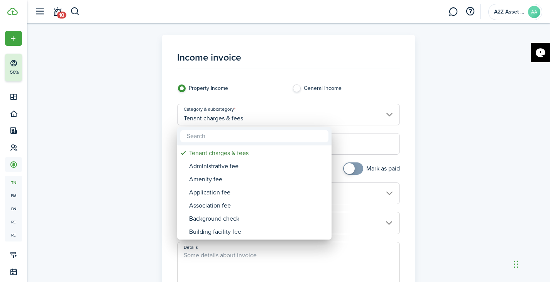
click at [262, 114] on div at bounding box center [275, 141] width 674 height 406
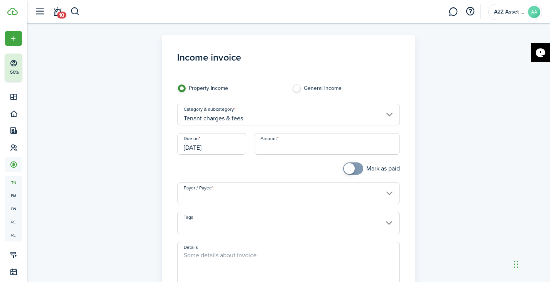
click at [262, 114] on input "Tenant charges & fees" at bounding box center [288, 115] width 223 height 22
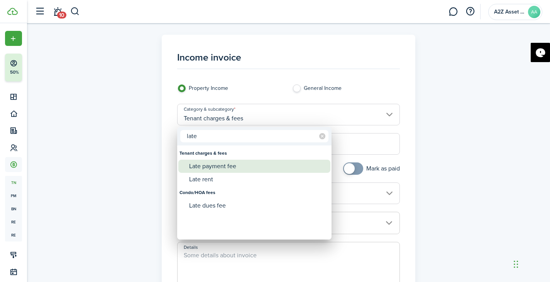
type input "late"
click at [227, 165] on div "Late payment fee" at bounding box center [257, 166] width 137 height 13
type input "Tenant charges & fees / Late payment fee"
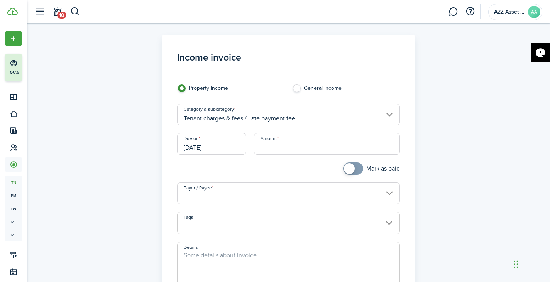
click at [236, 148] on input "[DATE]" at bounding box center [211, 144] width 69 height 22
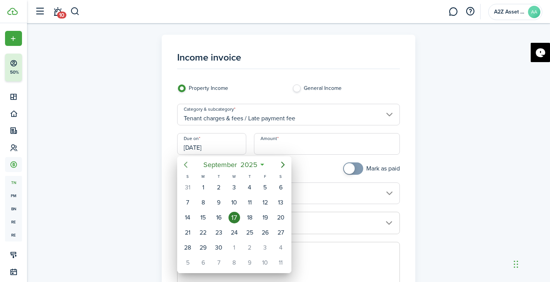
click at [187, 166] on icon "Previous page" at bounding box center [185, 164] width 9 height 9
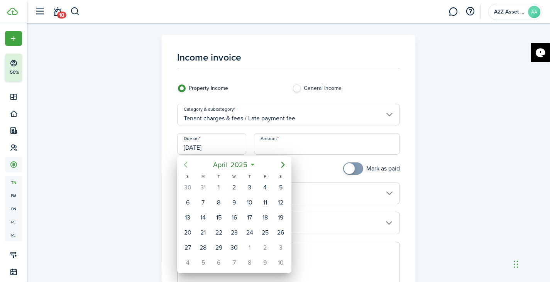
click at [187, 166] on icon "Previous page" at bounding box center [185, 164] width 9 height 9
click at [207, 218] on div "16" at bounding box center [203, 218] width 12 height 12
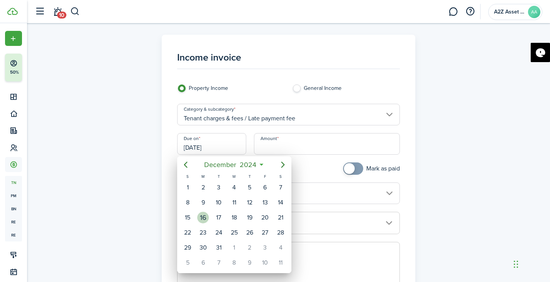
type input "[DATE]"
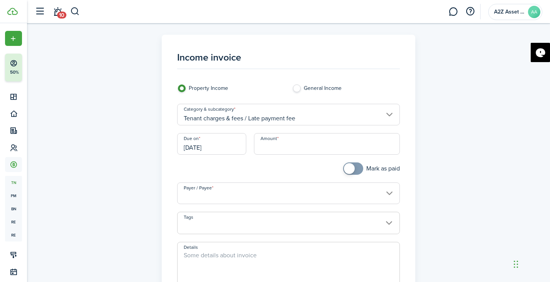
click at [298, 152] on input "Amount" at bounding box center [327, 144] width 146 height 22
click at [274, 195] on input "Payer / Payee" at bounding box center [288, 194] width 223 height 22
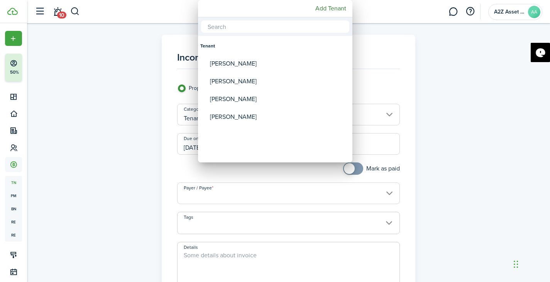
type input "$175.00"
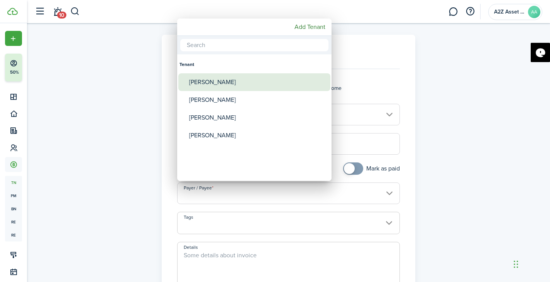
click at [241, 82] on div "[PERSON_NAME]" at bounding box center [257, 82] width 137 height 18
type input "[PERSON_NAME]"
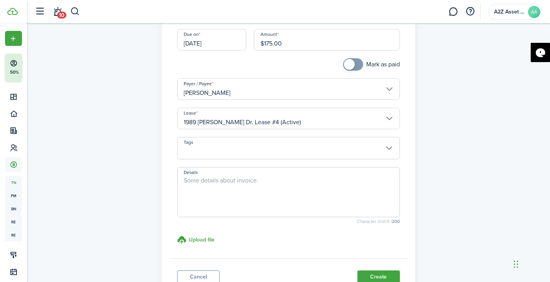
scroll to position [108, 0]
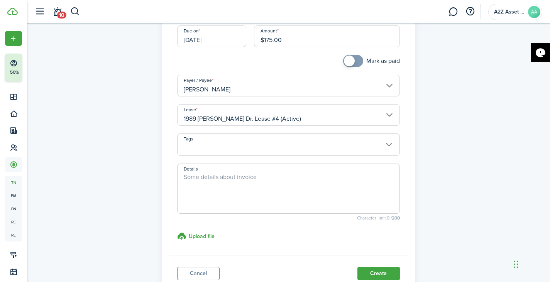
click at [375, 143] on span at bounding box center [289, 149] width 222 height 13
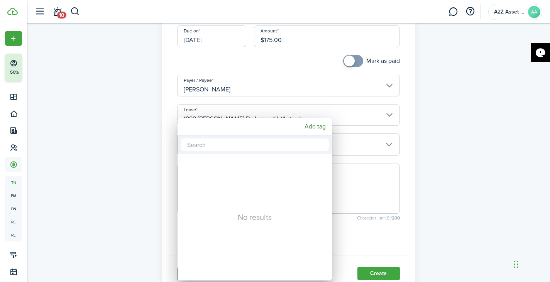
click at [416, 158] on div at bounding box center [275, 141] width 674 height 406
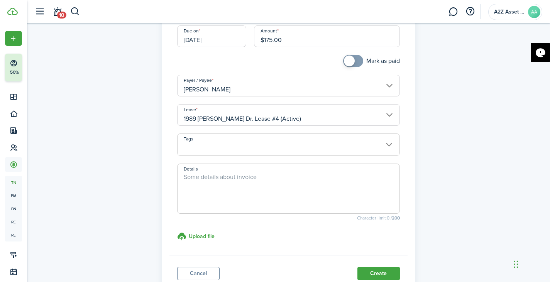
click at [272, 166] on span at bounding box center [288, 189] width 223 height 50
click at [271, 173] on textarea "Details" at bounding box center [289, 191] width 222 height 37
type textarea "Late Payment for Rent"
click at [376, 272] on button "Create" at bounding box center [379, 273] width 42 height 13
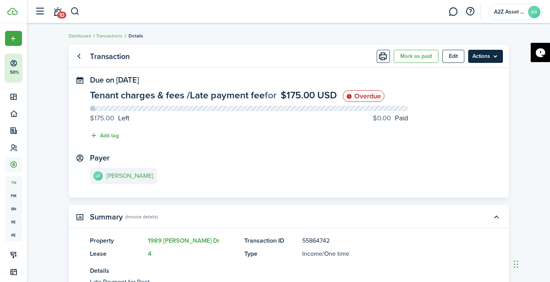
click at [488, 61] on menu-btn "Actions" at bounding box center [486, 56] width 35 height 13
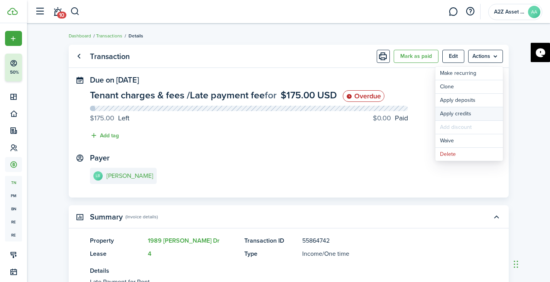
click at [469, 110] on button "Apply credits" at bounding box center [470, 113] width 68 height 13
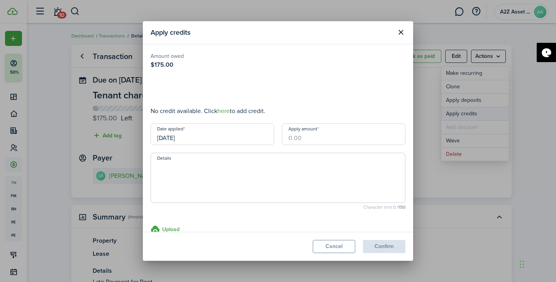
type input "$175.00"
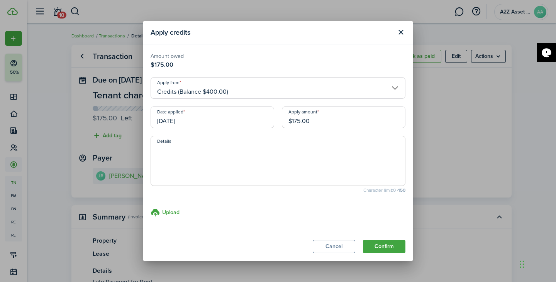
click at [234, 155] on textarea "Details" at bounding box center [278, 163] width 254 height 37
type textarea "Applied the Credit Balance"
click at [391, 247] on button "Confirm" at bounding box center [384, 246] width 42 height 13
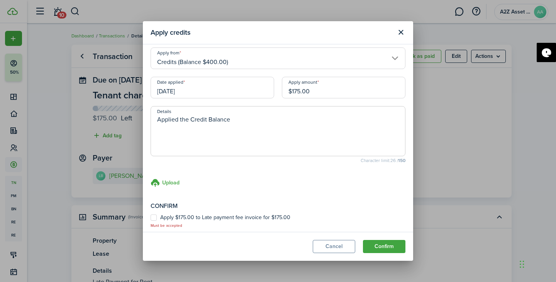
scroll to position [34, 0]
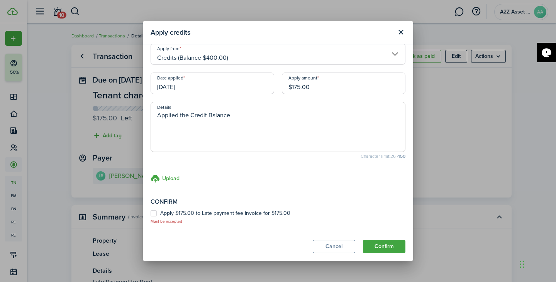
click at [154, 213] on label "Apply $175.00 to Late payment fee invoice for $175.00" at bounding box center [221, 214] width 140 height 6
click at [151, 251] on input "Apply $175.00 to Late payment fee invoice for $175.00" at bounding box center [150, 251] width 0 height 0
checkbox input "true"
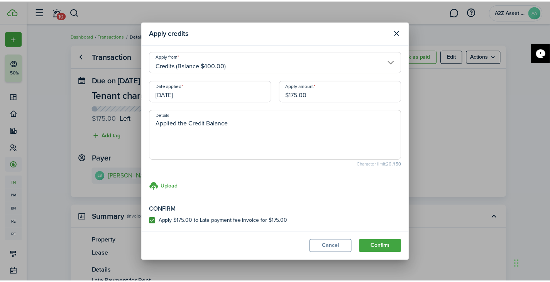
scroll to position [26, 0]
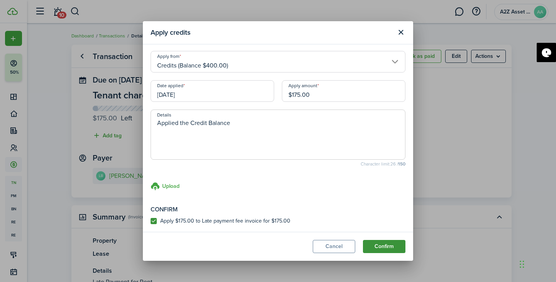
click at [386, 247] on button "Confirm" at bounding box center [384, 246] width 42 height 13
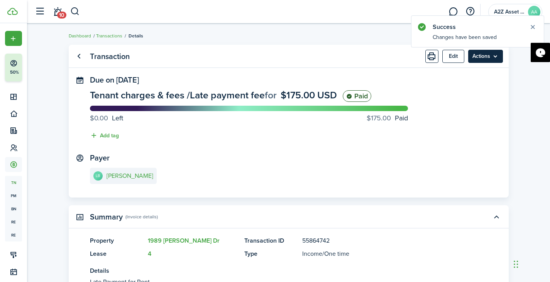
click at [490, 54] on menu-btn "Actions" at bounding box center [486, 56] width 35 height 13
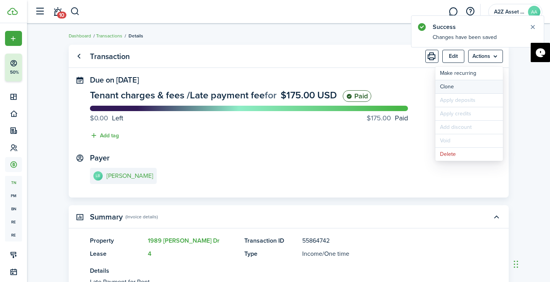
click at [464, 85] on link "Clone" at bounding box center [470, 86] width 68 height 13
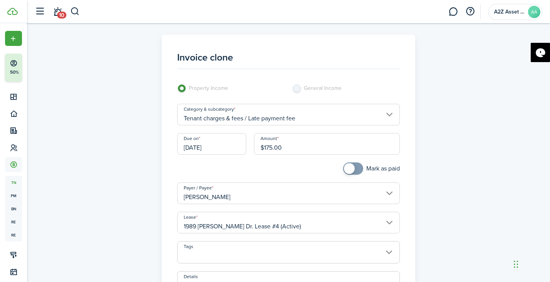
click at [227, 147] on input "[DATE]" at bounding box center [211, 144] width 69 height 22
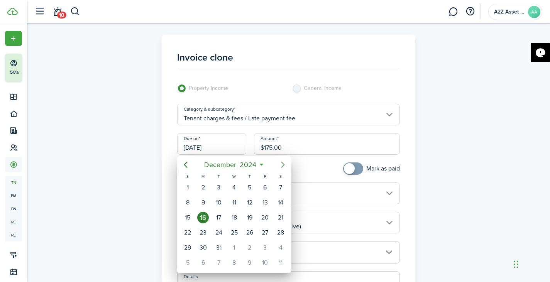
click at [284, 167] on icon "Next page" at bounding box center [283, 164] width 9 height 9
click at [250, 217] on div "16" at bounding box center [250, 218] width 12 height 12
type input "[DATE]"
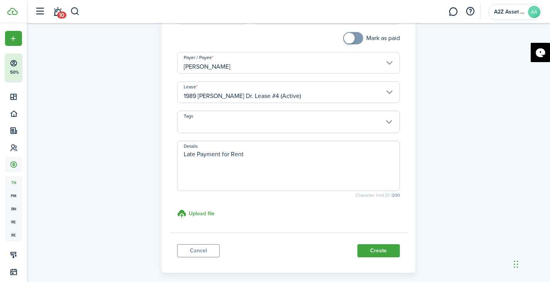
scroll to position [133, 0]
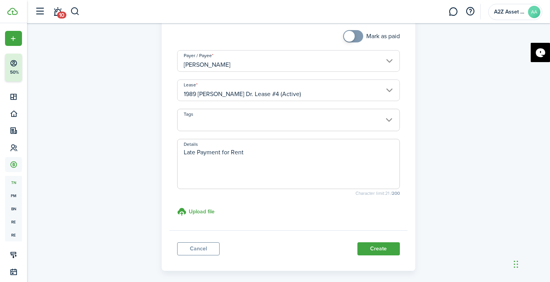
drag, startPoint x: 389, startPoint y: 249, endPoint x: 514, endPoint y: 152, distance: 158.6
click at [514, 152] on div "Invoice clone Property Income General Income Category & subcategory Tenant char…" at bounding box center [288, 95] width 523 height 408
click at [381, 250] on button "Create" at bounding box center [379, 249] width 42 height 13
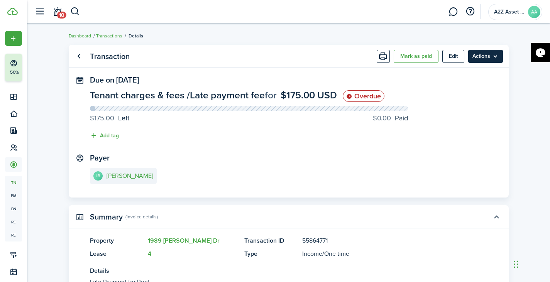
click at [486, 55] on menu-btn "Actions" at bounding box center [486, 56] width 35 height 13
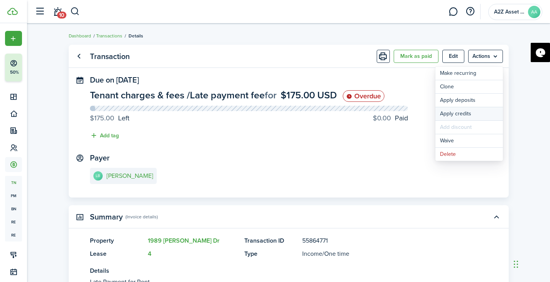
click at [470, 110] on button "Apply credits" at bounding box center [470, 113] width 68 height 13
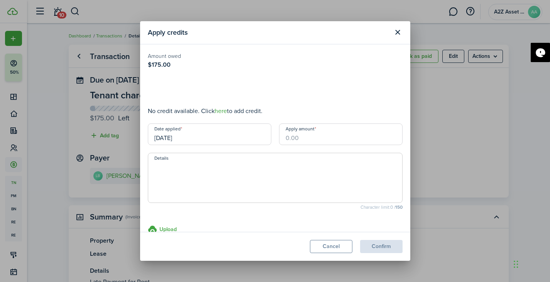
type input "$175.00"
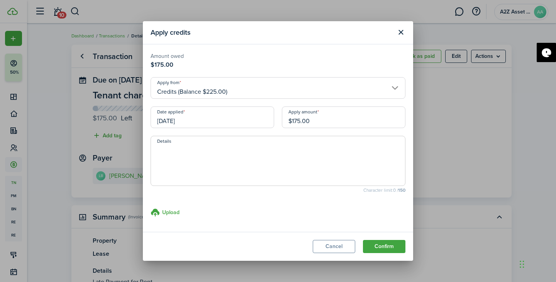
click at [231, 165] on textarea "Details" at bounding box center [278, 163] width 254 height 37
type textarea "Paid from Credit Amount"
click at [392, 249] on button "Confirm" at bounding box center [384, 246] width 42 height 13
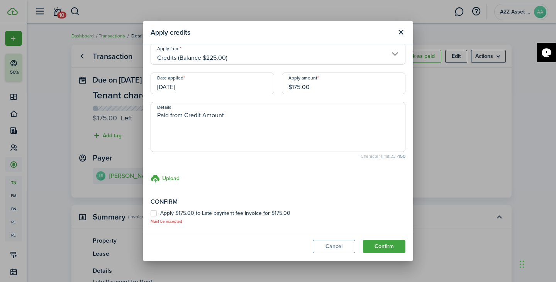
click at [154, 212] on label "Apply $175.00 to Late payment fee invoice for $175.00" at bounding box center [221, 214] width 140 height 6
click at [151, 251] on input "Apply $175.00 to Late payment fee invoice for $175.00" at bounding box center [150, 251] width 0 height 0
checkbox input "true"
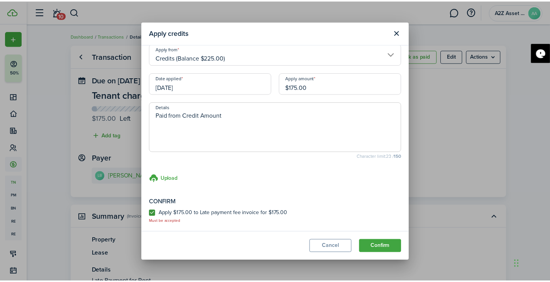
scroll to position [26, 0]
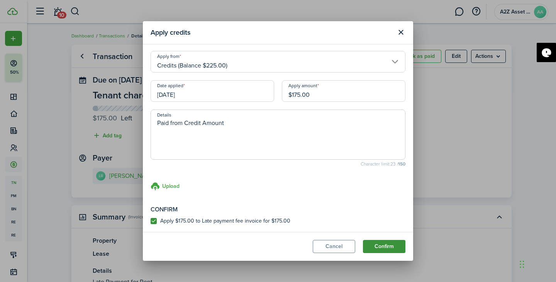
click at [378, 243] on button "Confirm" at bounding box center [384, 246] width 42 height 13
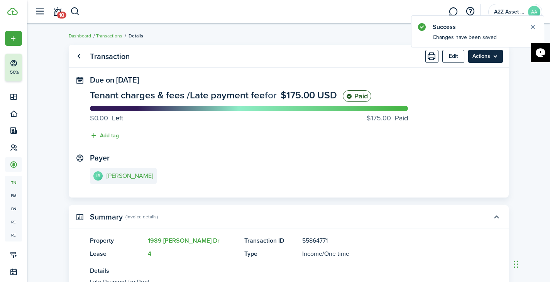
click at [492, 56] on menu-btn "Actions" at bounding box center [486, 56] width 35 height 13
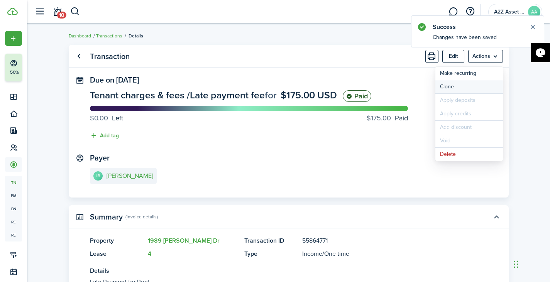
click at [464, 81] on link "Clone" at bounding box center [470, 86] width 68 height 13
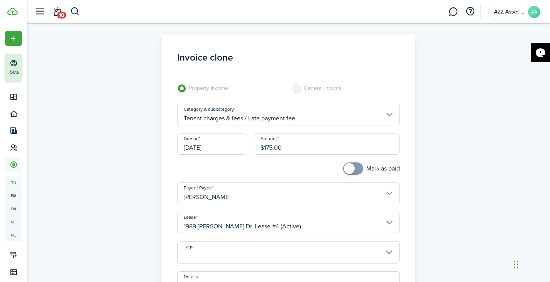
click at [222, 146] on input "[DATE]" at bounding box center [211, 144] width 69 height 22
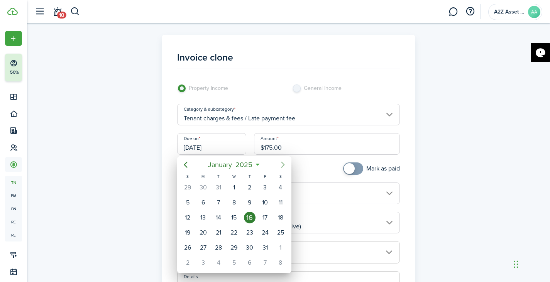
click at [278, 165] on mbsc-button "Next page" at bounding box center [282, 164] width 15 height 15
click at [280, 168] on icon "Next page" at bounding box center [283, 164] width 9 height 9
click at [278, 188] on div "5" at bounding box center [281, 188] width 12 height 12
type input "[DATE]"
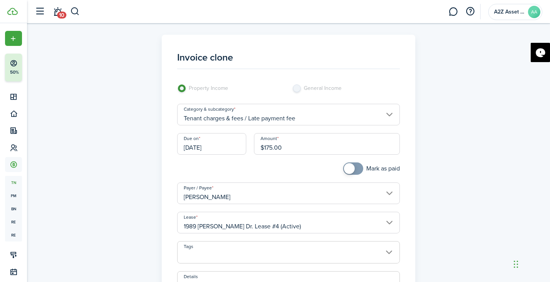
click at [313, 151] on input "$175.00" at bounding box center [327, 144] width 146 height 22
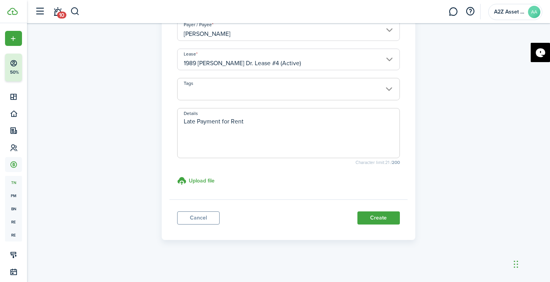
scroll to position [166, 0]
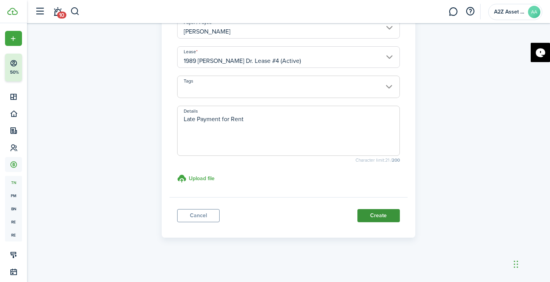
type input "$120.00"
click at [381, 213] on button "Create" at bounding box center [379, 215] width 42 height 13
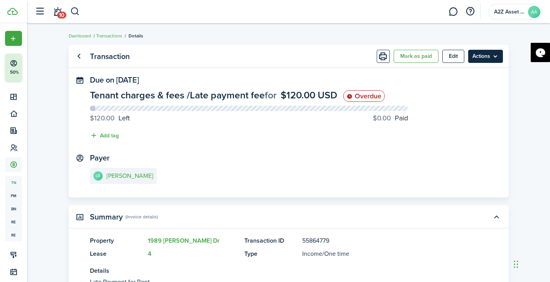
click at [488, 58] on menu-btn "Actions" at bounding box center [486, 56] width 35 height 13
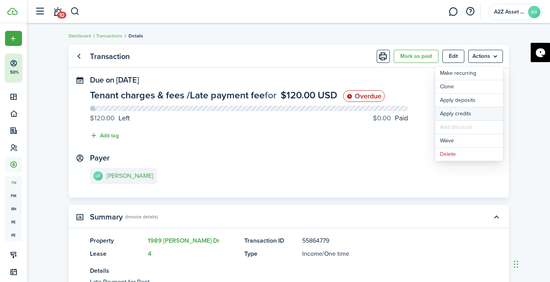
click at [465, 111] on button "Apply credits" at bounding box center [470, 113] width 68 height 13
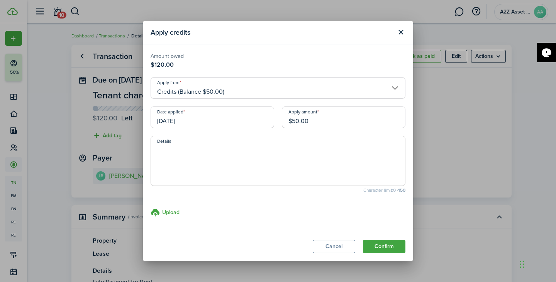
click at [260, 156] on textarea "Details" at bounding box center [278, 163] width 254 height 37
type textarea "Appied"
click at [380, 248] on button "Confirm" at bounding box center [384, 246] width 42 height 13
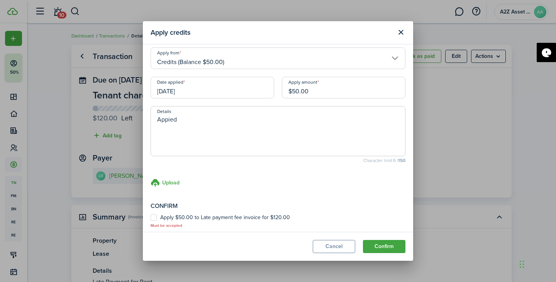
scroll to position [34, 0]
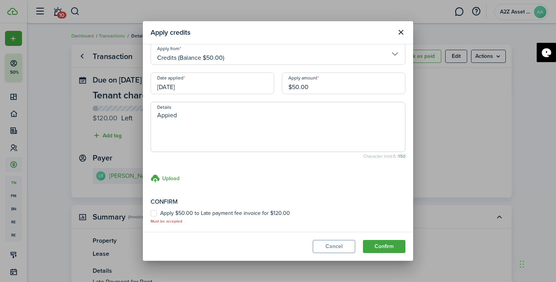
click at [150, 213] on modal-body "Amount owed $120.00 Apply from Credits (Balance $50.00) Date applied [DATE] App…" at bounding box center [278, 138] width 270 height 188
click at [151, 213] on label "Apply $50.00 to Late payment fee invoice for $120.00" at bounding box center [220, 214] width 139 height 6
click at [151, 251] on input "Apply $50.00 to Late payment fee invoice for $120.00" at bounding box center [150, 251] width 0 height 0
checkbox input "true"
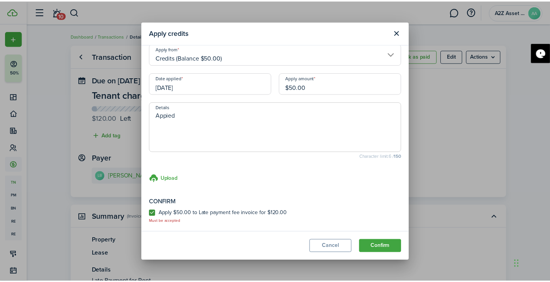
scroll to position [26, 0]
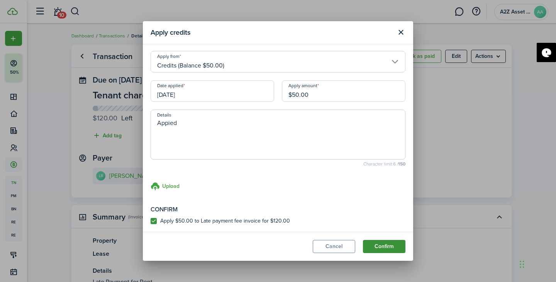
click at [380, 247] on button "Confirm" at bounding box center [384, 246] width 42 height 13
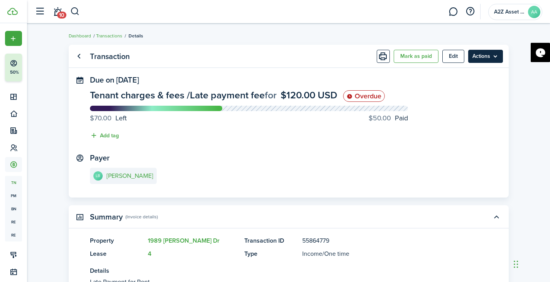
click at [476, 57] on menu-btn "Actions" at bounding box center [486, 56] width 35 height 13
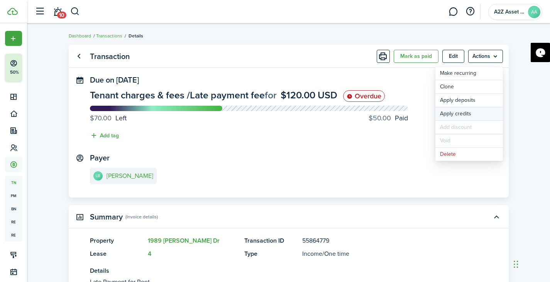
click at [461, 114] on button "Apply credits" at bounding box center [470, 113] width 68 height 13
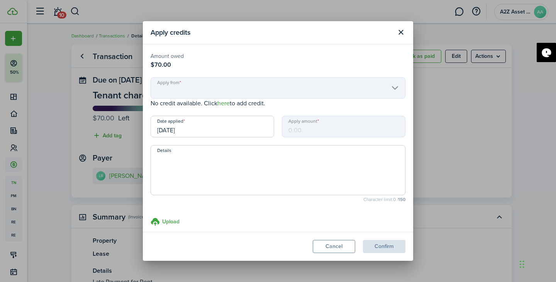
click at [228, 132] on input "[DATE]" at bounding box center [213, 127] width 124 height 22
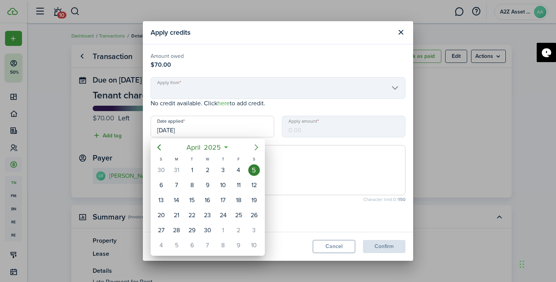
click at [249, 149] on mbsc-button "Next page" at bounding box center [256, 147] width 15 height 15
click at [239, 170] on div "2" at bounding box center [239, 171] width 12 height 12
type input "[DATE]"
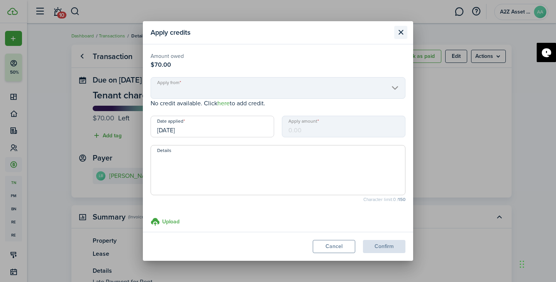
click at [407, 35] on button "Close modal" at bounding box center [400, 32] width 13 height 13
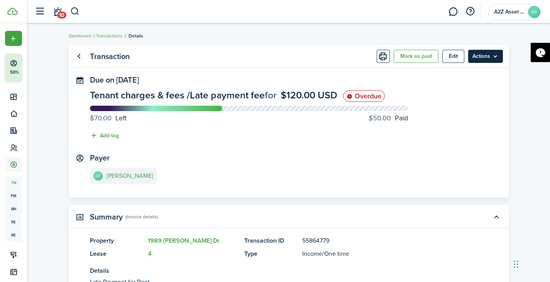
click at [496, 61] on menu-btn "Actions" at bounding box center [486, 56] width 35 height 13
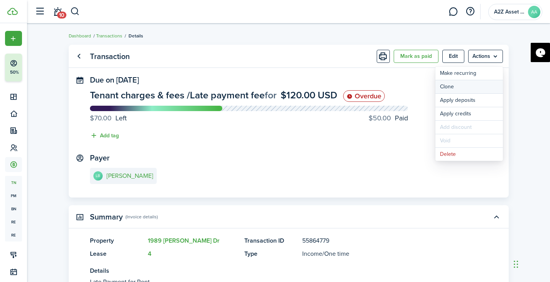
click at [466, 86] on link "Clone" at bounding box center [470, 86] width 68 height 13
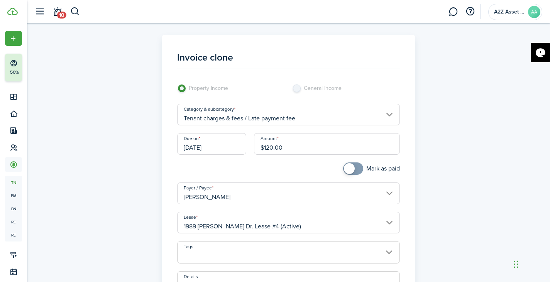
click at [223, 150] on input "[DATE]" at bounding box center [211, 144] width 69 height 22
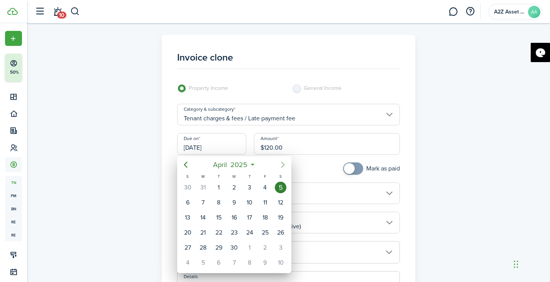
click at [280, 166] on icon "Next page" at bounding box center [283, 164] width 9 height 9
click at [263, 191] on div "2" at bounding box center [266, 188] width 12 height 12
type input "[DATE]"
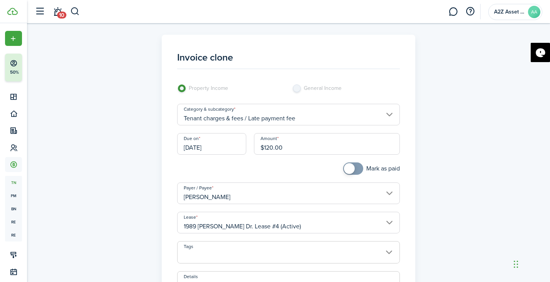
click at [295, 148] on input "$120.00" at bounding box center [327, 144] width 146 height 22
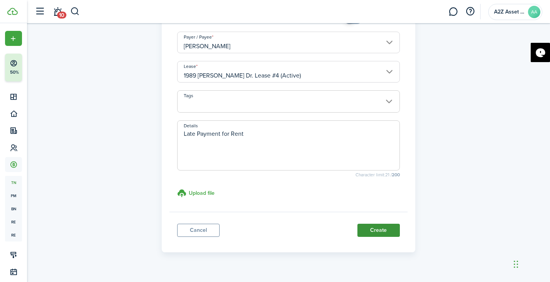
type input "$100.00"
drag, startPoint x: 382, startPoint y: 231, endPoint x: 484, endPoint y: 155, distance: 126.6
click at [484, 155] on div "Invoice clone Property Income General Income Category & subcategory Tenant char…" at bounding box center [289, 68] width 448 height 369
click at [384, 230] on button "Create" at bounding box center [379, 230] width 42 height 13
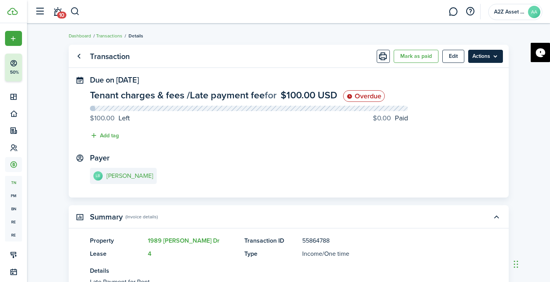
click at [486, 63] on menu-btn "Actions" at bounding box center [486, 56] width 35 height 13
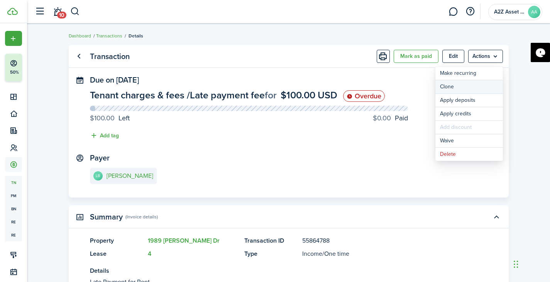
click at [467, 85] on link "Clone" at bounding box center [470, 86] width 68 height 13
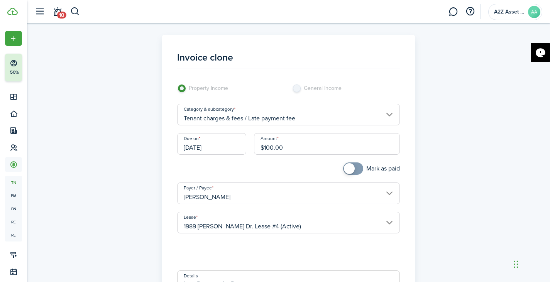
click at [226, 147] on input "[DATE]" at bounding box center [211, 144] width 69 height 22
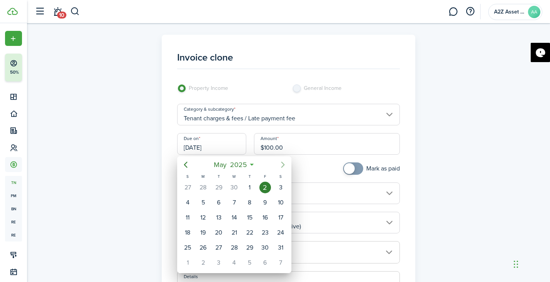
click at [282, 164] on icon "Next page" at bounding box center [283, 164] width 9 height 9
click at [267, 189] on div "6" at bounding box center [266, 188] width 12 height 12
type input "[DATE]"
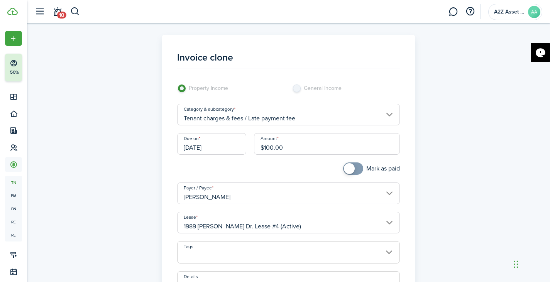
click at [302, 148] on input "$100.00" at bounding box center [327, 144] width 146 height 22
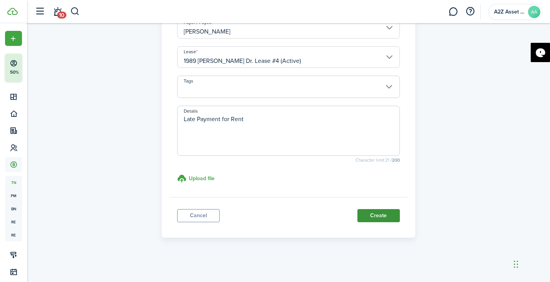
type input "$120.00"
click at [386, 219] on button "Create" at bounding box center [379, 215] width 42 height 13
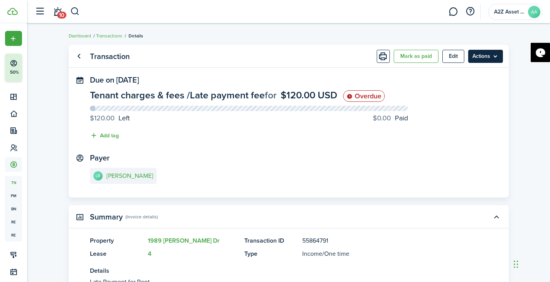
click at [494, 59] on menu-btn "Actions" at bounding box center [486, 56] width 35 height 13
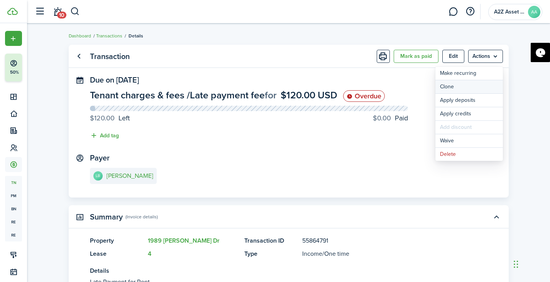
click at [463, 85] on link "Clone" at bounding box center [470, 86] width 68 height 13
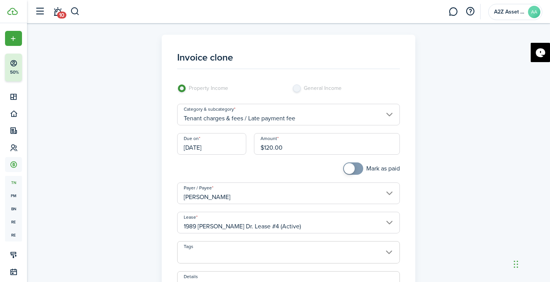
click at [218, 147] on input "[DATE]" at bounding box center [211, 144] width 69 height 22
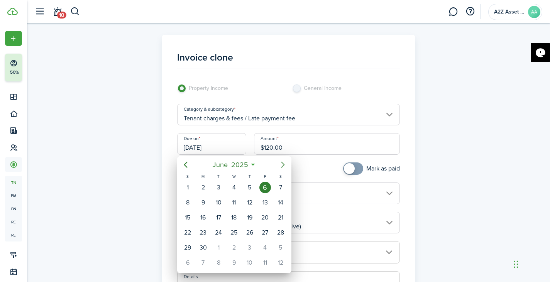
click at [282, 163] on icon "Next page" at bounding box center [283, 164] width 9 height 9
click at [218, 234] on div "22" at bounding box center [219, 233] width 12 height 12
type input "[DATE]"
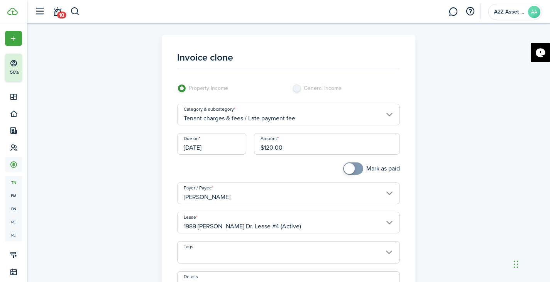
click at [311, 147] on input "$120.00" at bounding box center [327, 144] width 146 height 22
type input "$180.00"
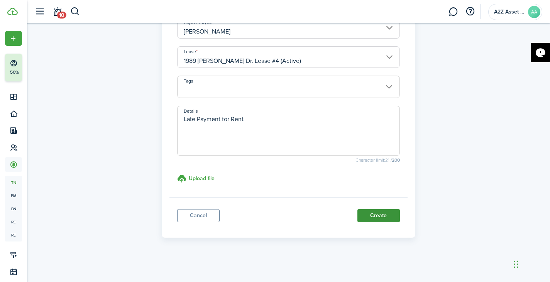
click at [383, 213] on button "Create" at bounding box center [379, 215] width 42 height 13
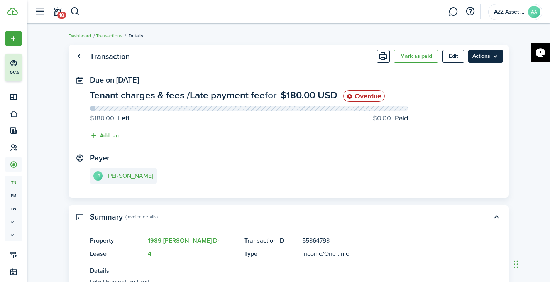
click at [498, 54] on menu-btn "Actions" at bounding box center [486, 56] width 35 height 13
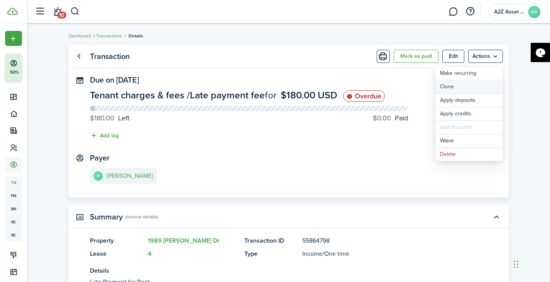
click at [464, 89] on link "Clone" at bounding box center [470, 86] width 68 height 13
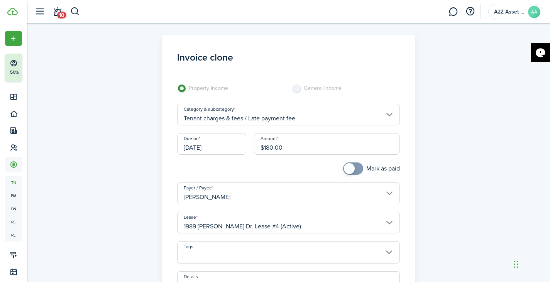
click at [233, 147] on input "[DATE]" at bounding box center [211, 144] width 69 height 22
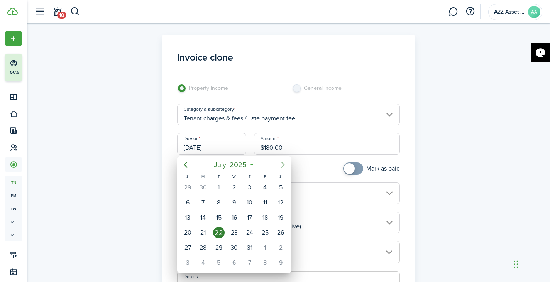
click at [280, 166] on icon "Next page" at bounding box center [283, 164] width 9 height 9
click at [280, 217] on div "16" at bounding box center [281, 218] width 12 height 12
type input "[DATE]"
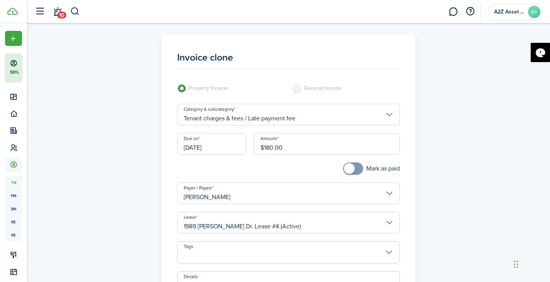
scroll to position [166, 0]
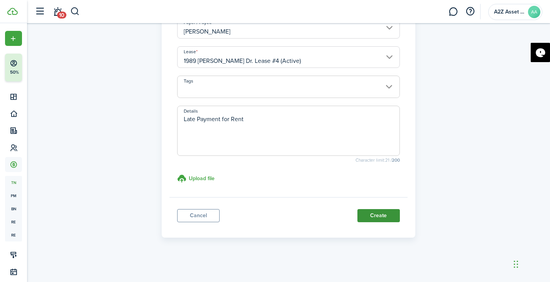
click at [375, 213] on button "Create" at bounding box center [379, 215] width 42 height 13
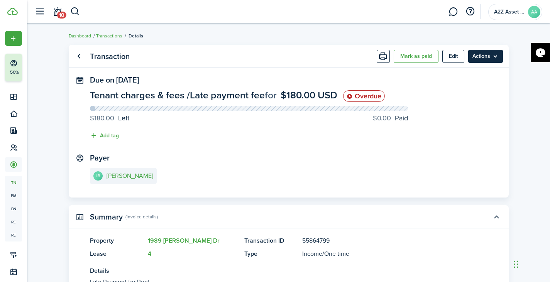
click at [492, 59] on menu-btn "Actions" at bounding box center [486, 56] width 35 height 13
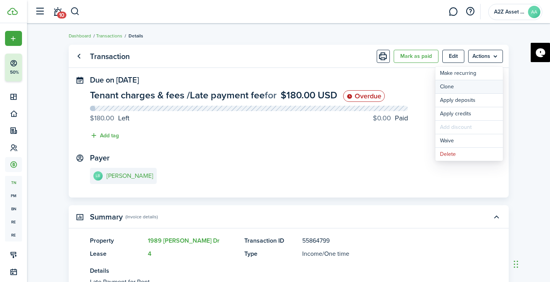
click at [468, 84] on link "Clone" at bounding box center [470, 86] width 68 height 13
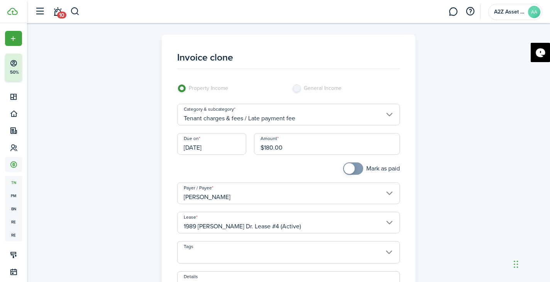
click at [238, 148] on input "[DATE]" at bounding box center [211, 144] width 69 height 22
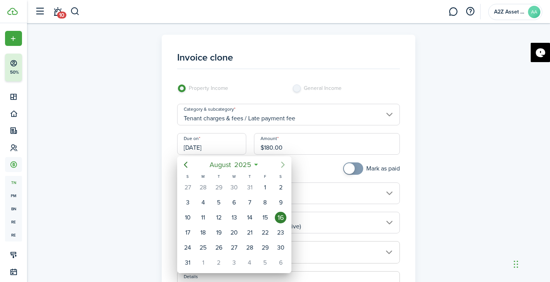
click at [285, 168] on icon "Next page" at bounding box center [283, 164] width 9 height 9
click at [220, 220] on div "16" at bounding box center [219, 218] width 12 height 12
type input "[DATE]"
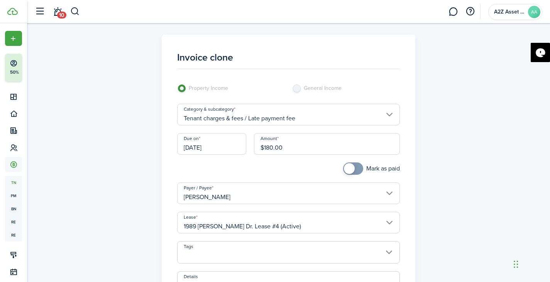
scroll to position [166, 0]
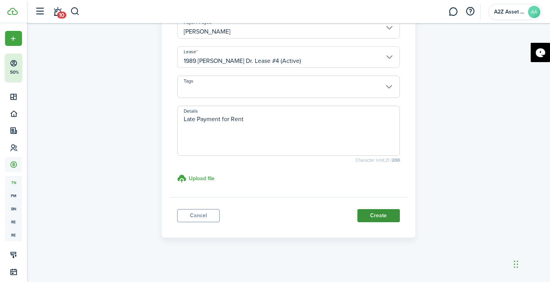
click at [382, 216] on button "Create" at bounding box center [379, 215] width 42 height 13
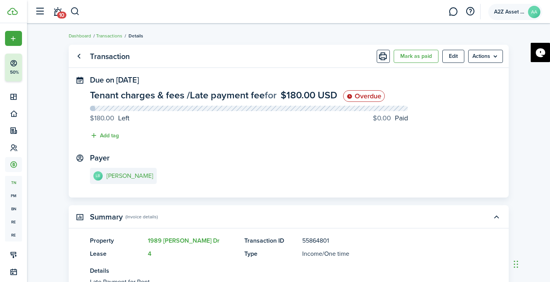
click at [541, 14] on account-user-avatar "A2Z Asset Solutions LLC AA" at bounding box center [516, 12] width 54 height 16
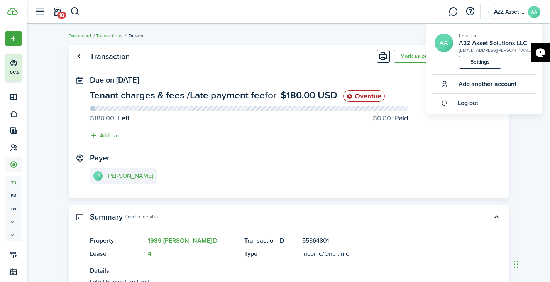
click at [265, 49] on panel-main-header "Transaction [PERSON_NAME] as paid Edit Actions" at bounding box center [289, 56] width 440 height 23
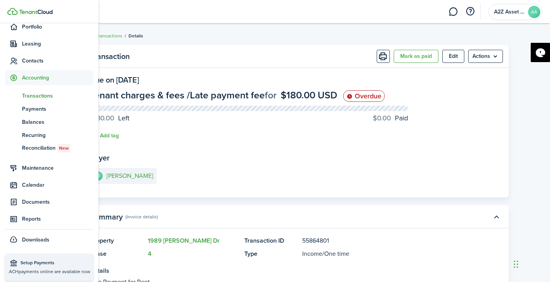
scroll to position [90, 0]
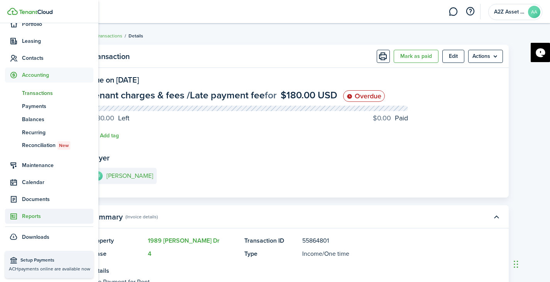
click at [33, 218] on span "Reports" at bounding box center [57, 216] width 71 height 8
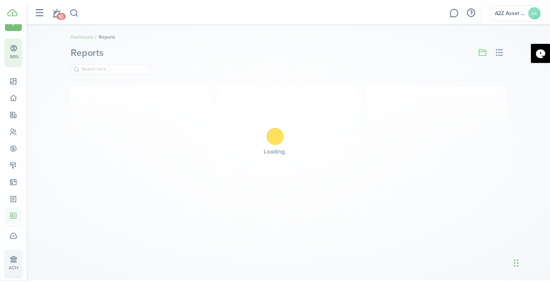
scroll to position [16, 0]
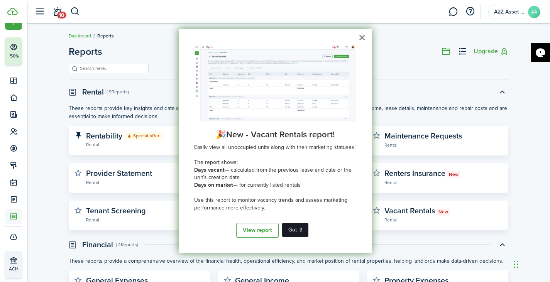
click at [294, 228] on button "Got it!" at bounding box center [295, 230] width 26 height 14
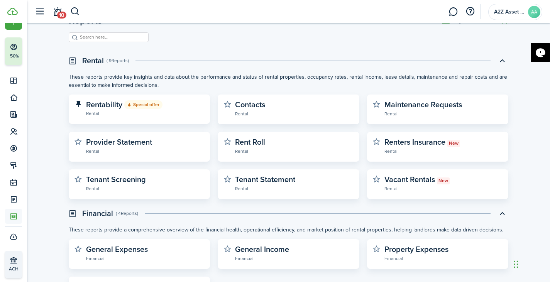
scroll to position [32, 0]
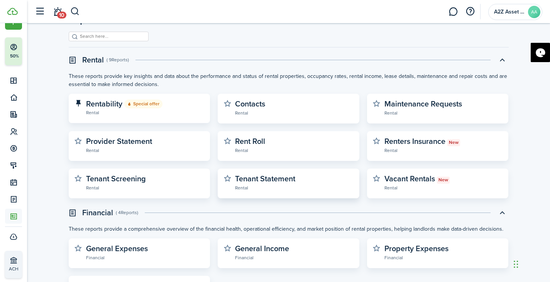
click at [254, 188] on widget-stats-subtitle "Rental" at bounding box center [294, 188] width 119 height 8
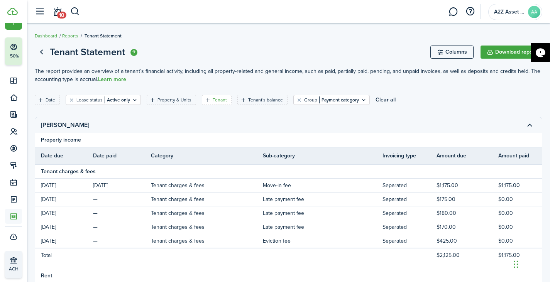
click at [205, 100] on icon "Open filter" at bounding box center [208, 100] width 7 height 6
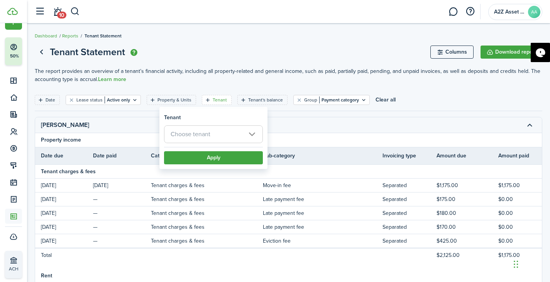
click at [216, 135] on span "Choose tenant" at bounding box center [214, 134] width 98 height 17
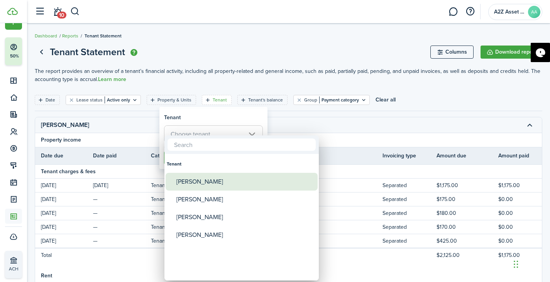
click at [214, 181] on div "[PERSON_NAME]" at bounding box center [245, 182] width 137 height 18
type input "[PERSON_NAME]"
click at [214, 181] on div "[PERSON_NAME]" at bounding box center [245, 182] width 137 height 18
type input "[PERSON_NAME]"
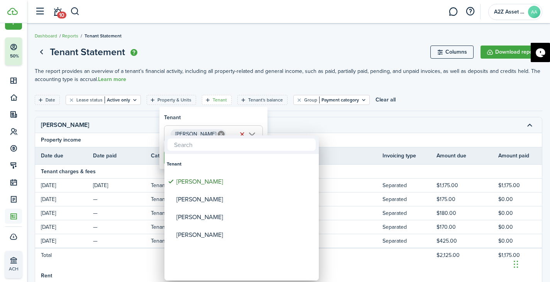
click at [338, 132] on div at bounding box center [275, 141] width 674 height 406
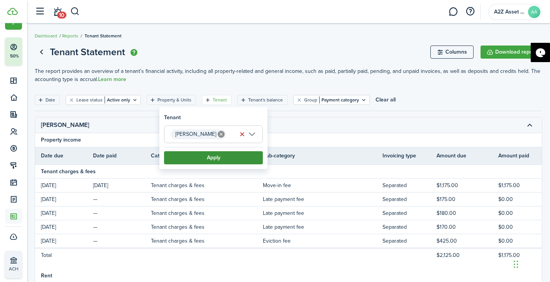
click at [212, 157] on button "Apply" at bounding box center [213, 157] width 99 height 13
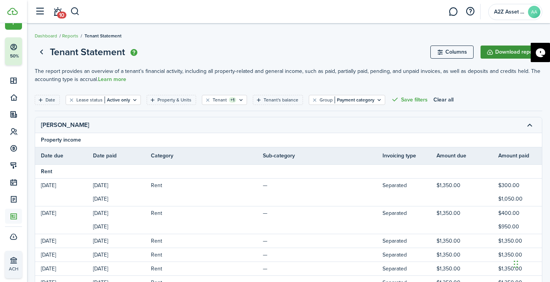
click at [515, 51] on button "Download report" at bounding box center [512, 52] width 62 height 13
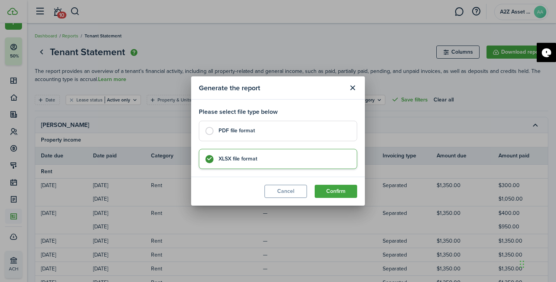
click at [272, 137] on label "PDF file format" at bounding box center [278, 131] width 158 height 20
radio input "true"
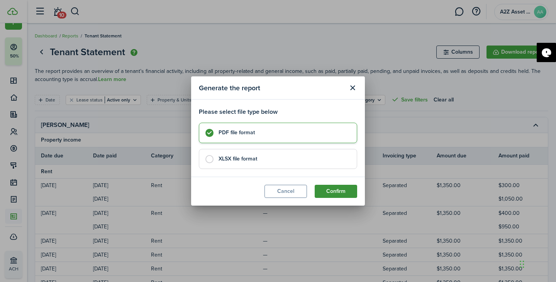
click at [339, 189] on button "Confirm" at bounding box center [336, 191] width 42 height 13
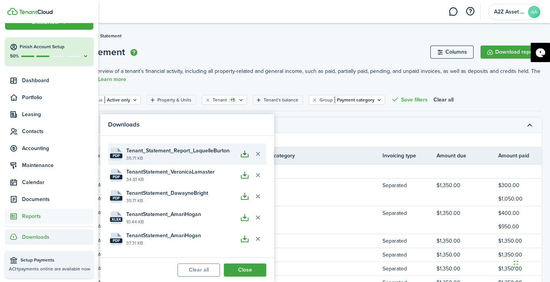
click at [248, 152] on button "button" at bounding box center [244, 154] width 13 height 13
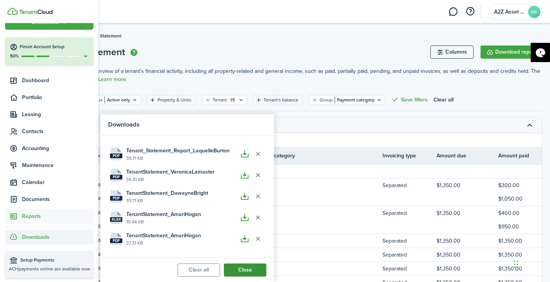
click at [244, 273] on button "Close" at bounding box center [245, 270] width 42 height 13
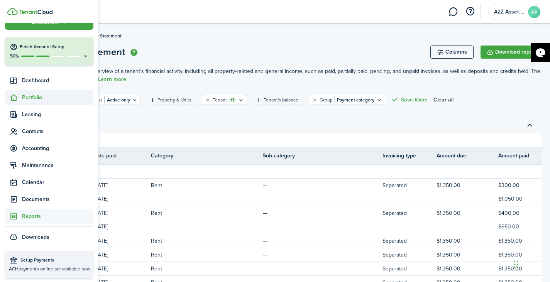
click at [32, 99] on span "Portfolio" at bounding box center [57, 97] width 71 height 8
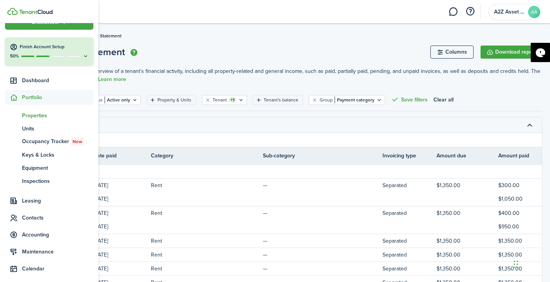
click at [41, 116] on span "Properties" at bounding box center [57, 116] width 71 height 8
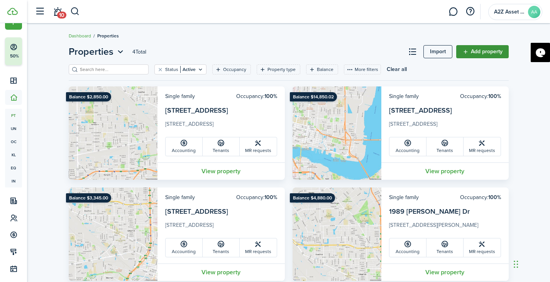
click at [499, 51] on link "Add property" at bounding box center [483, 51] width 53 height 13
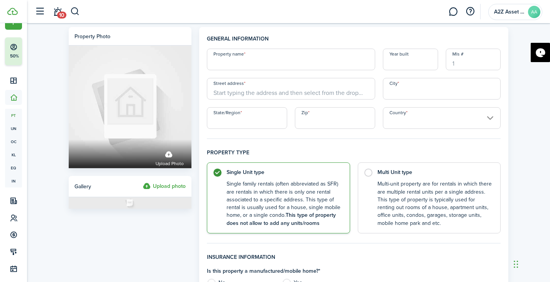
click at [282, 67] on input "Property name" at bounding box center [291, 60] width 168 height 22
type input "[STREET_ADDRESS][PERSON_NAME]"
